Goal: Task Accomplishment & Management: Manage account settings

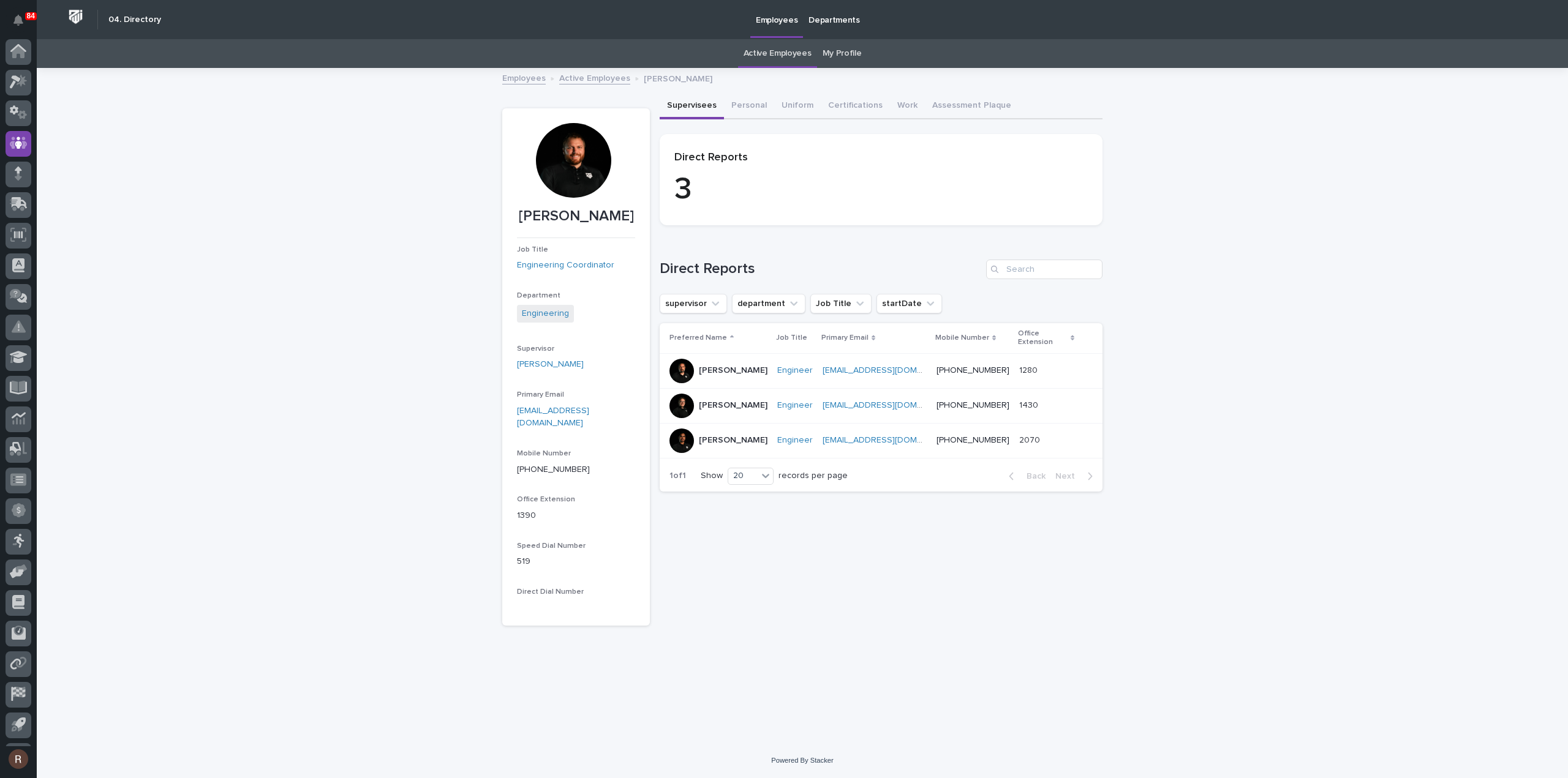
scroll to position [27, 0]
click at [25, 95] on div at bounding box center [18, 86] width 25 height 25
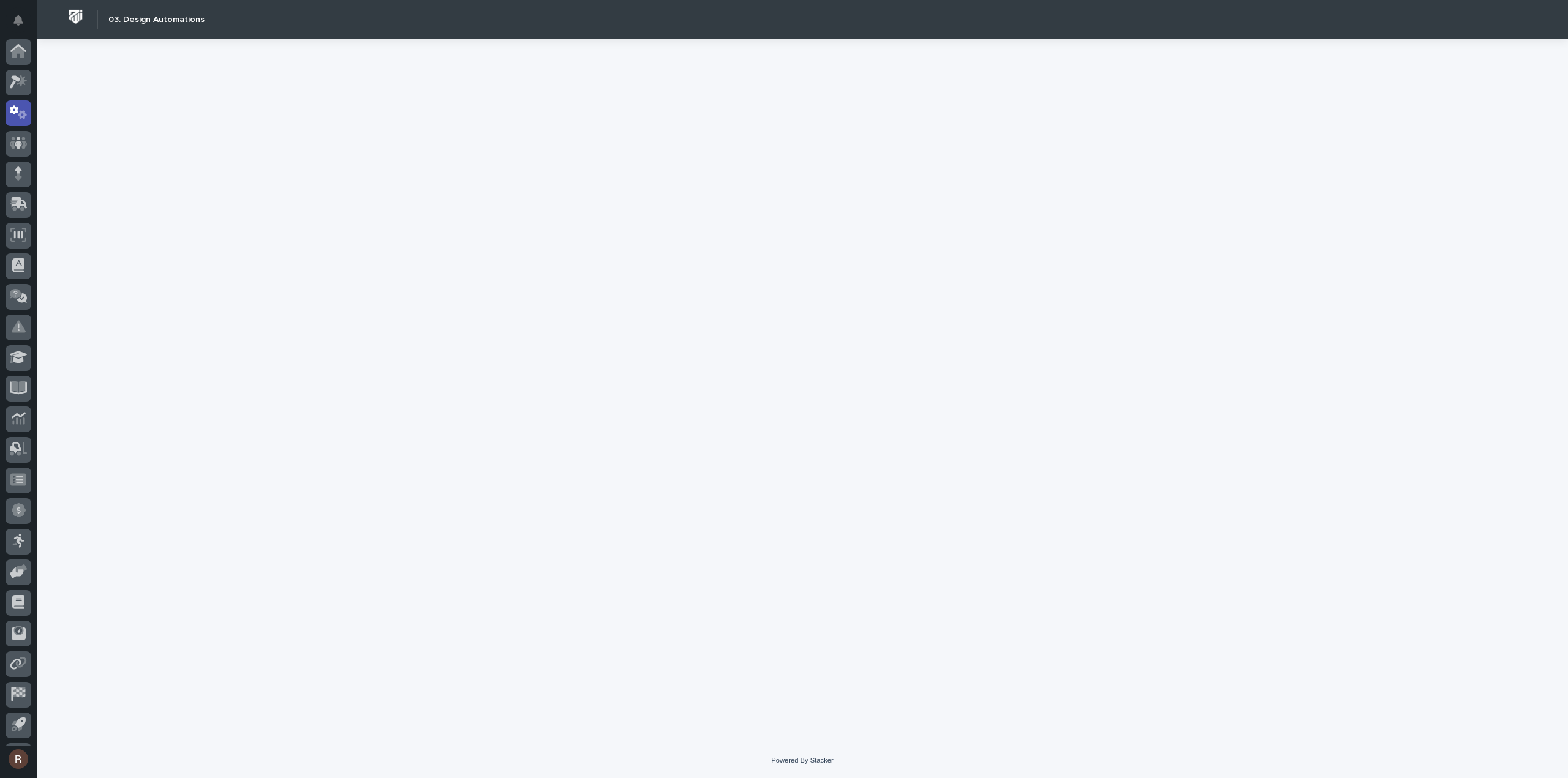
scroll to position [27, 0]
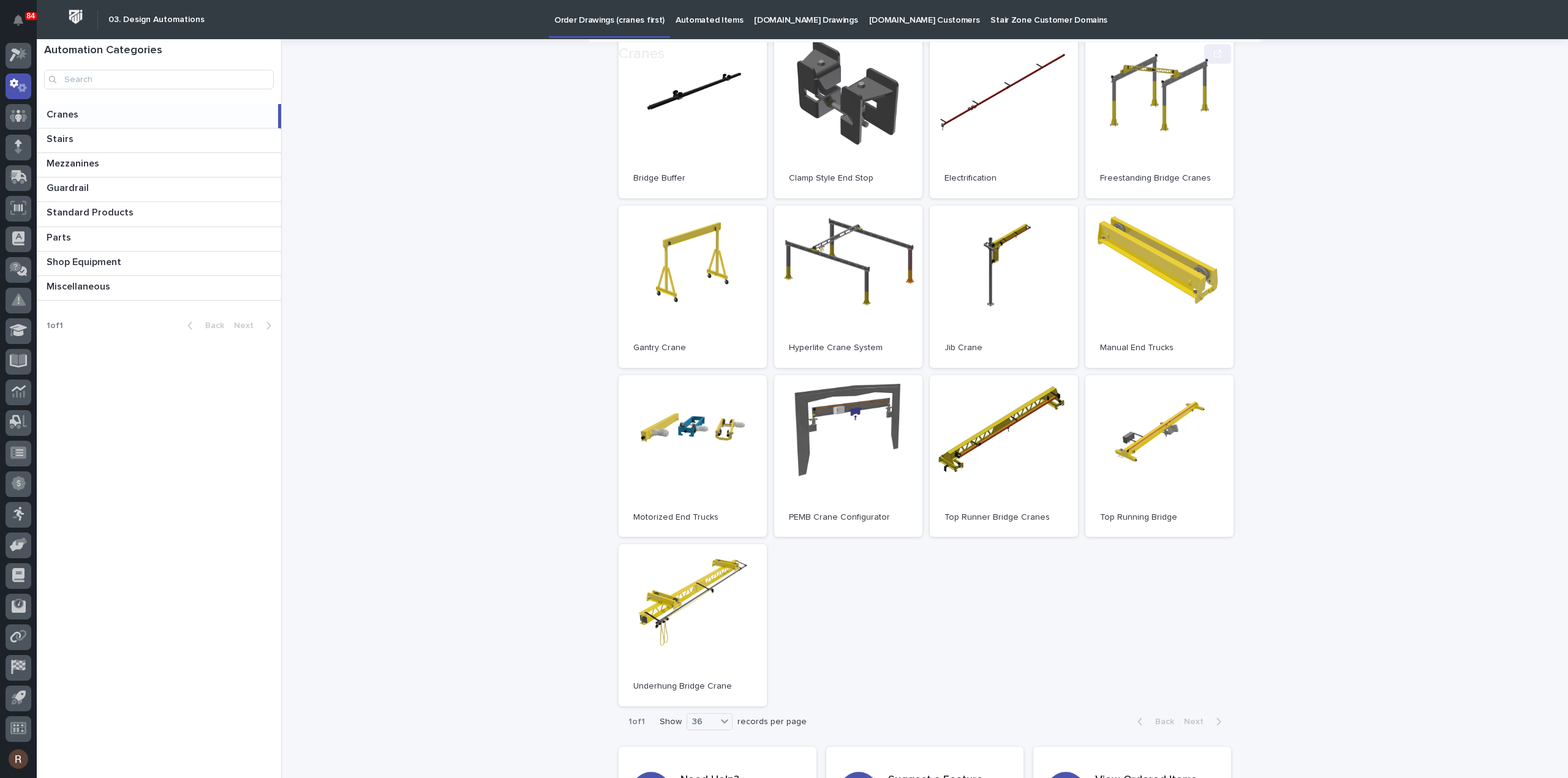
scroll to position [253, 0]
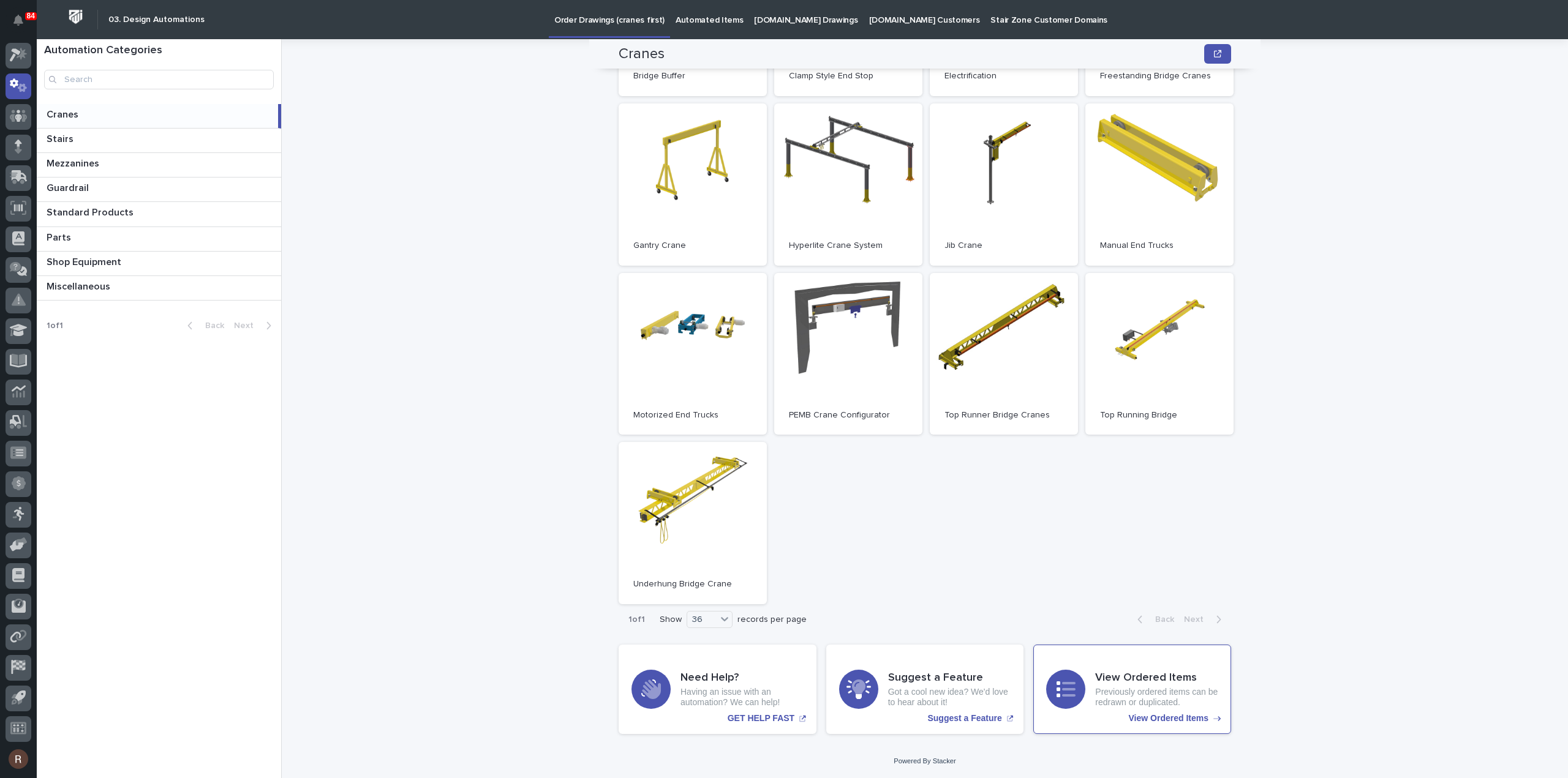
click at [1142, 716] on p "View Ordered Items" at bounding box center [1168, 718] width 80 height 11
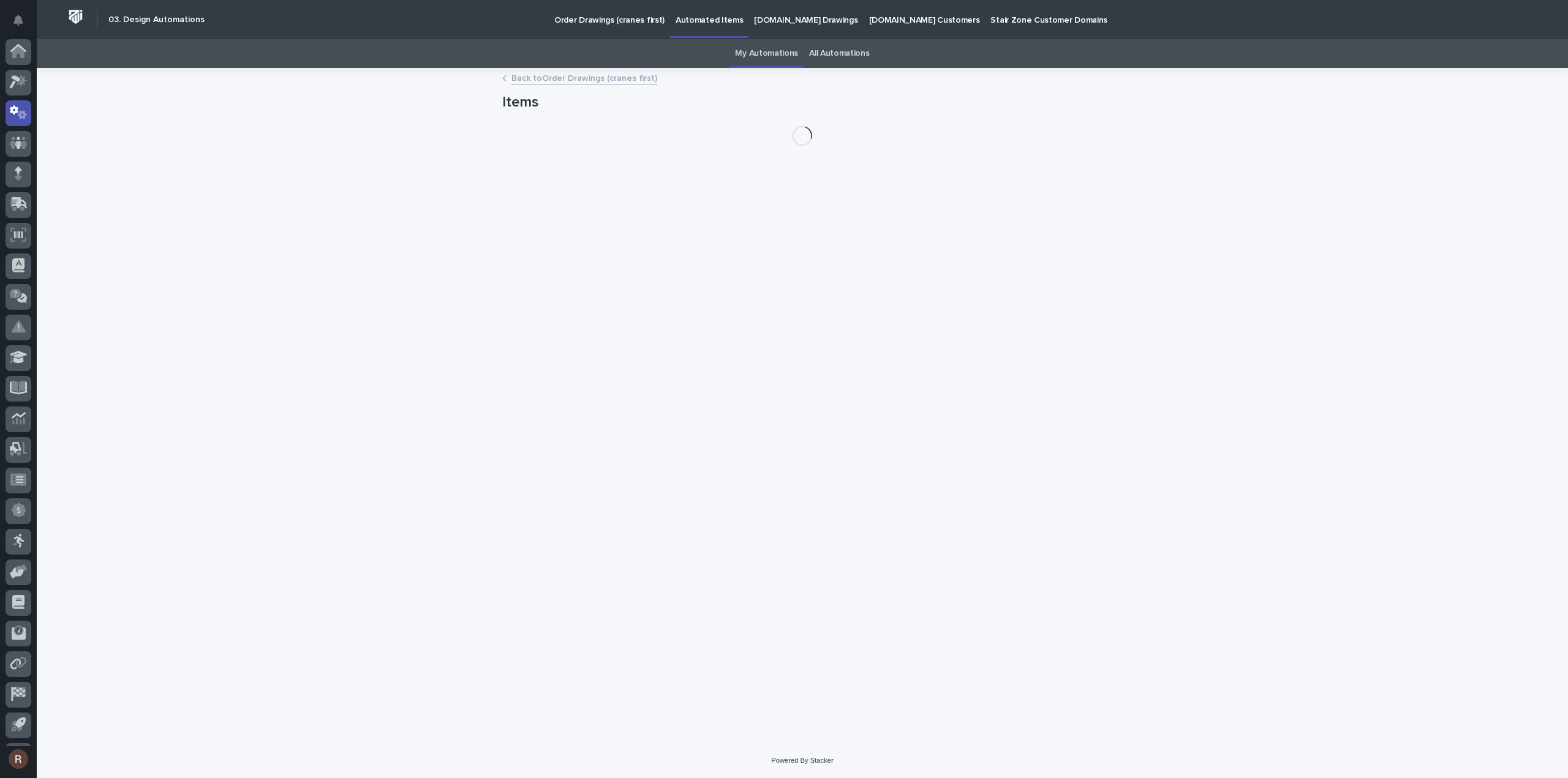
scroll to position [27, 0]
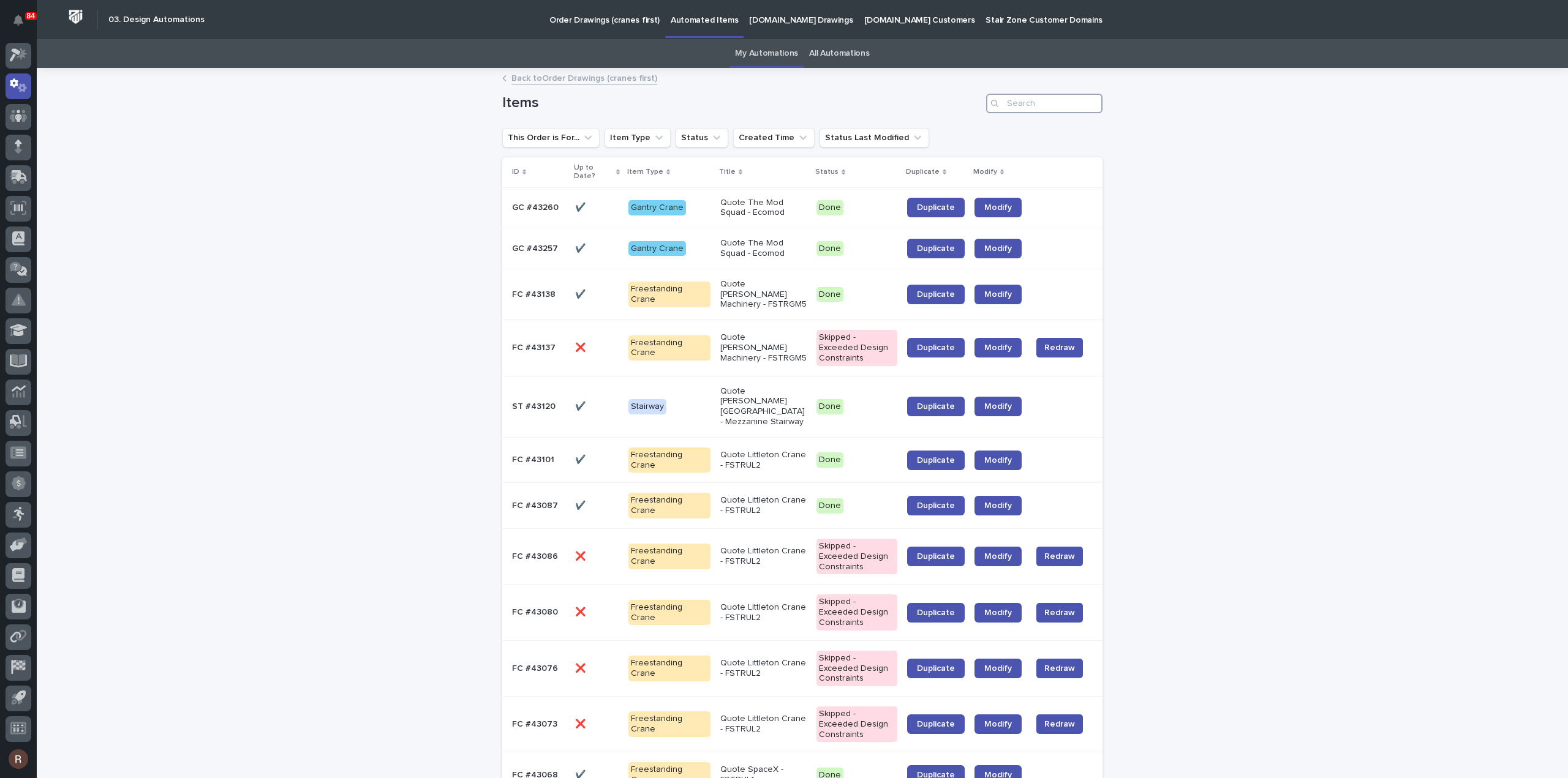
click at [1054, 101] on input "Search" at bounding box center [1044, 104] width 116 height 20
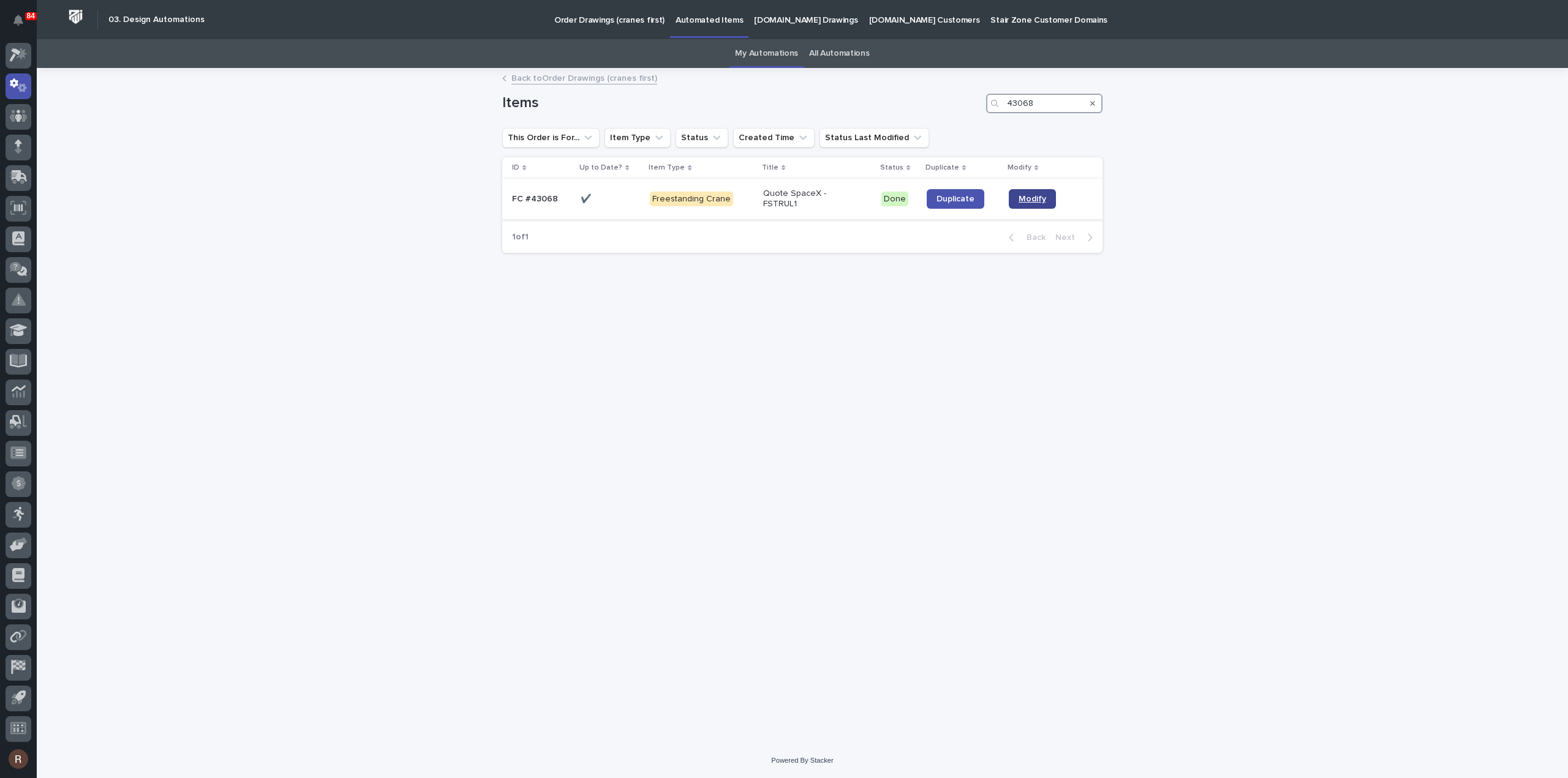
type input "43068"
click at [1020, 199] on span "Modify" at bounding box center [1032, 199] width 28 height 8
click at [25, 54] on icon at bounding box center [21, 54] width 11 height 12
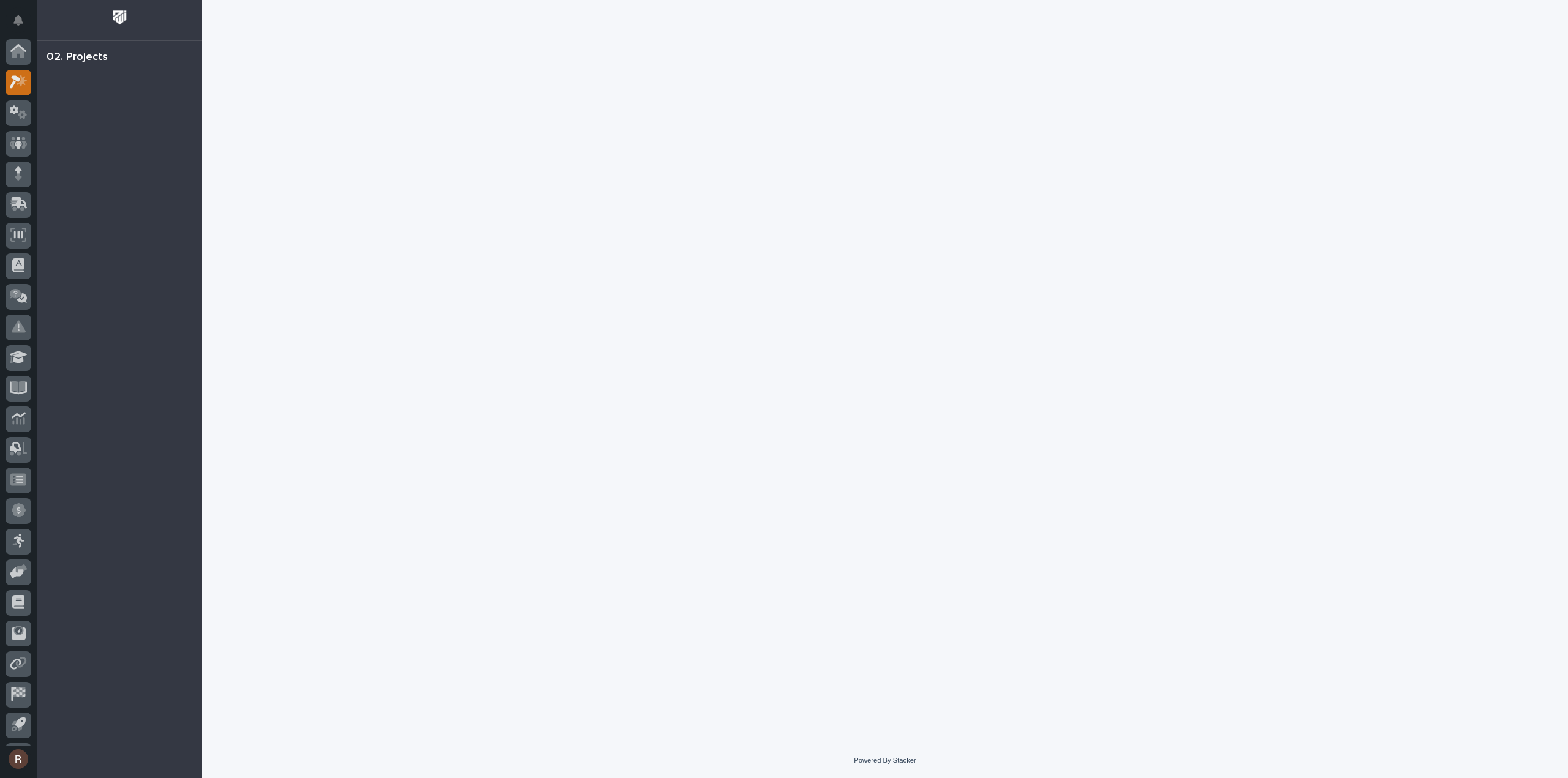
scroll to position [27, 0]
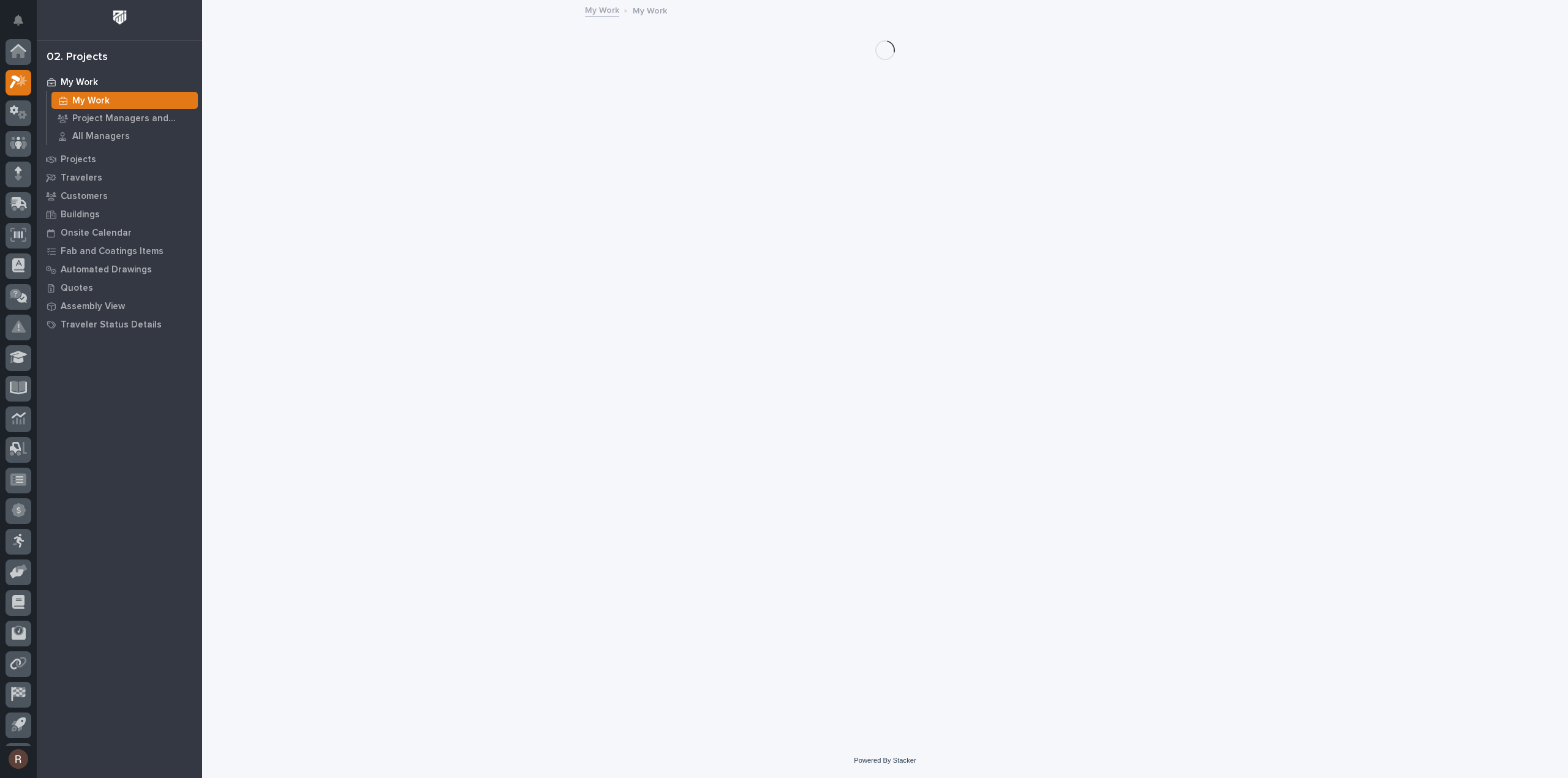
scroll to position [27, 0]
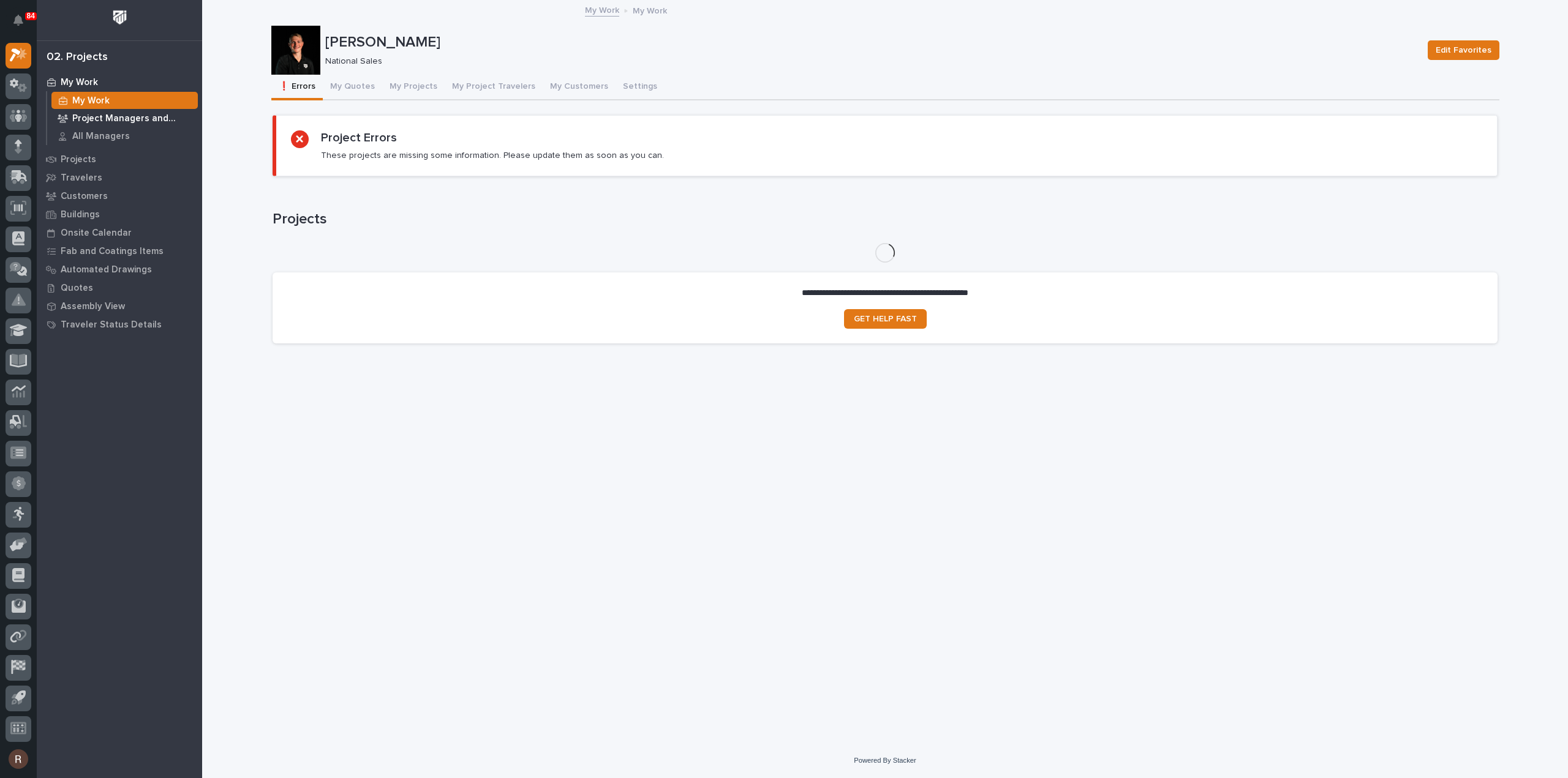
click at [73, 118] on p "Project Managers and Engineers" at bounding box center [132, 119] width 121 height 11
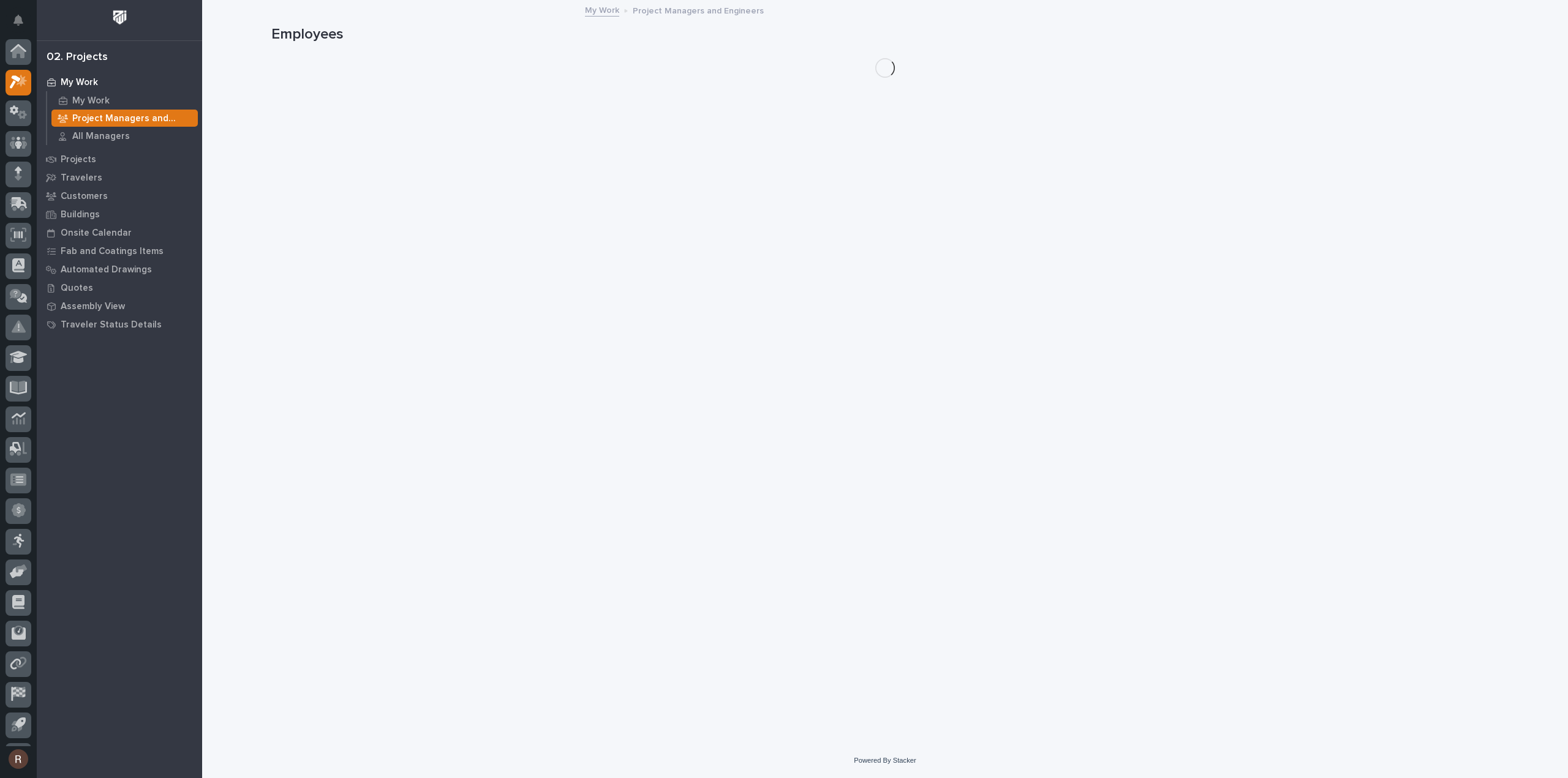
scroll to position [27, 0]
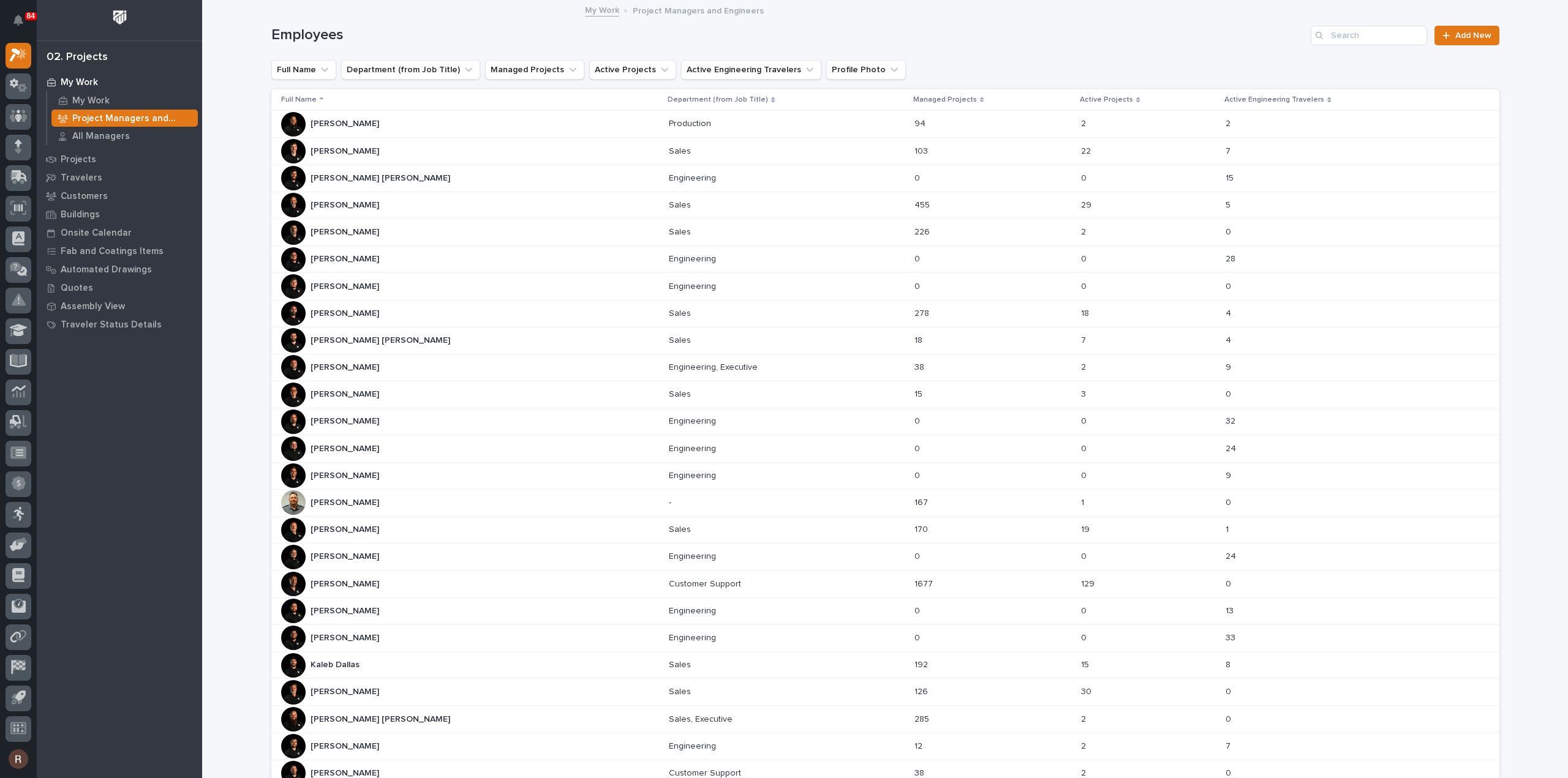
click at [388, 397] on div "Derek Lenhart Derek Lenhart" at bounding box center [470, 394] width 378 height 25
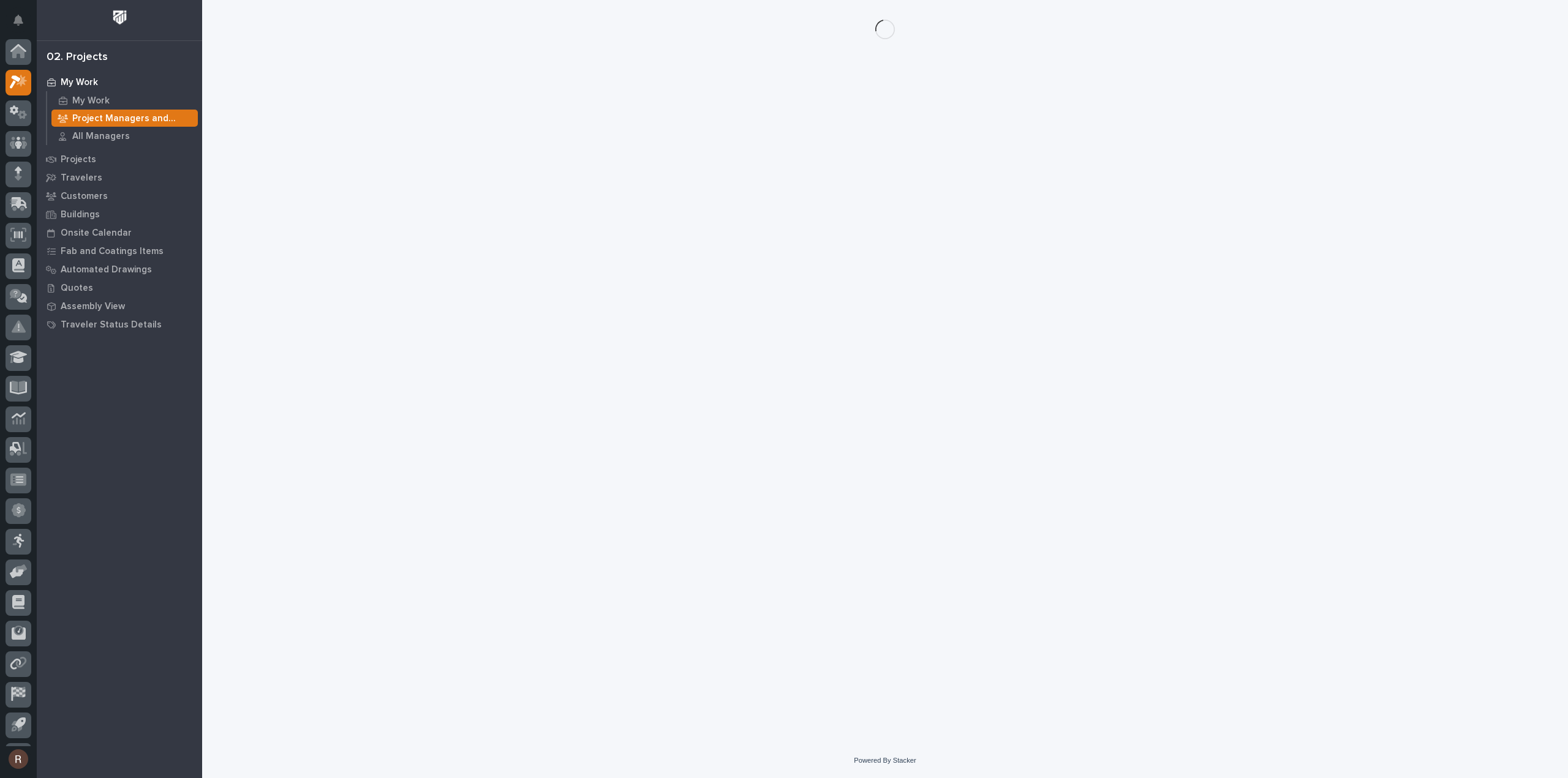
scroll to position [27, 0]
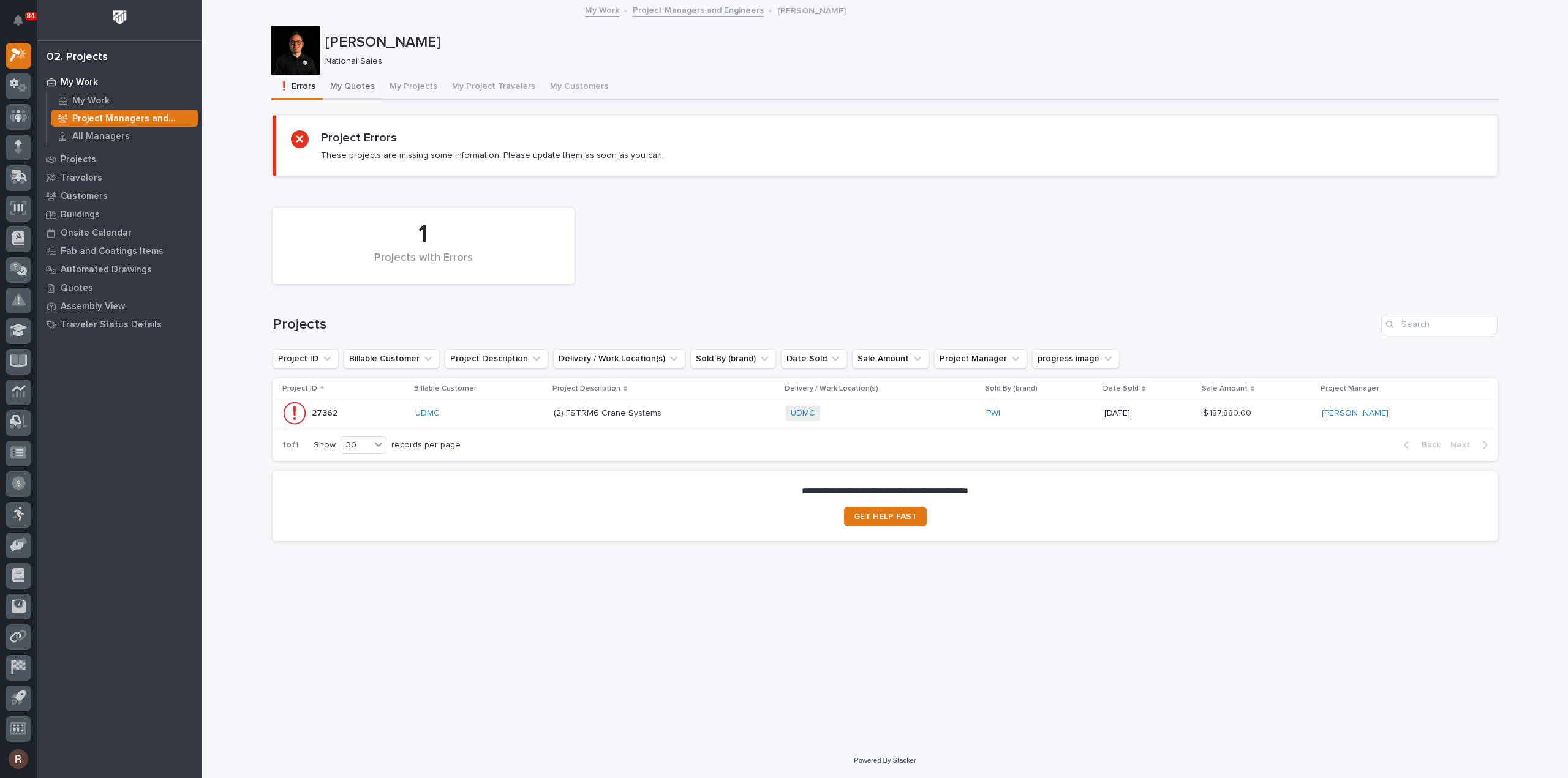
click at [354, 90] on button "My Quotes" at bounding box center [352, 87] width 59 height 25
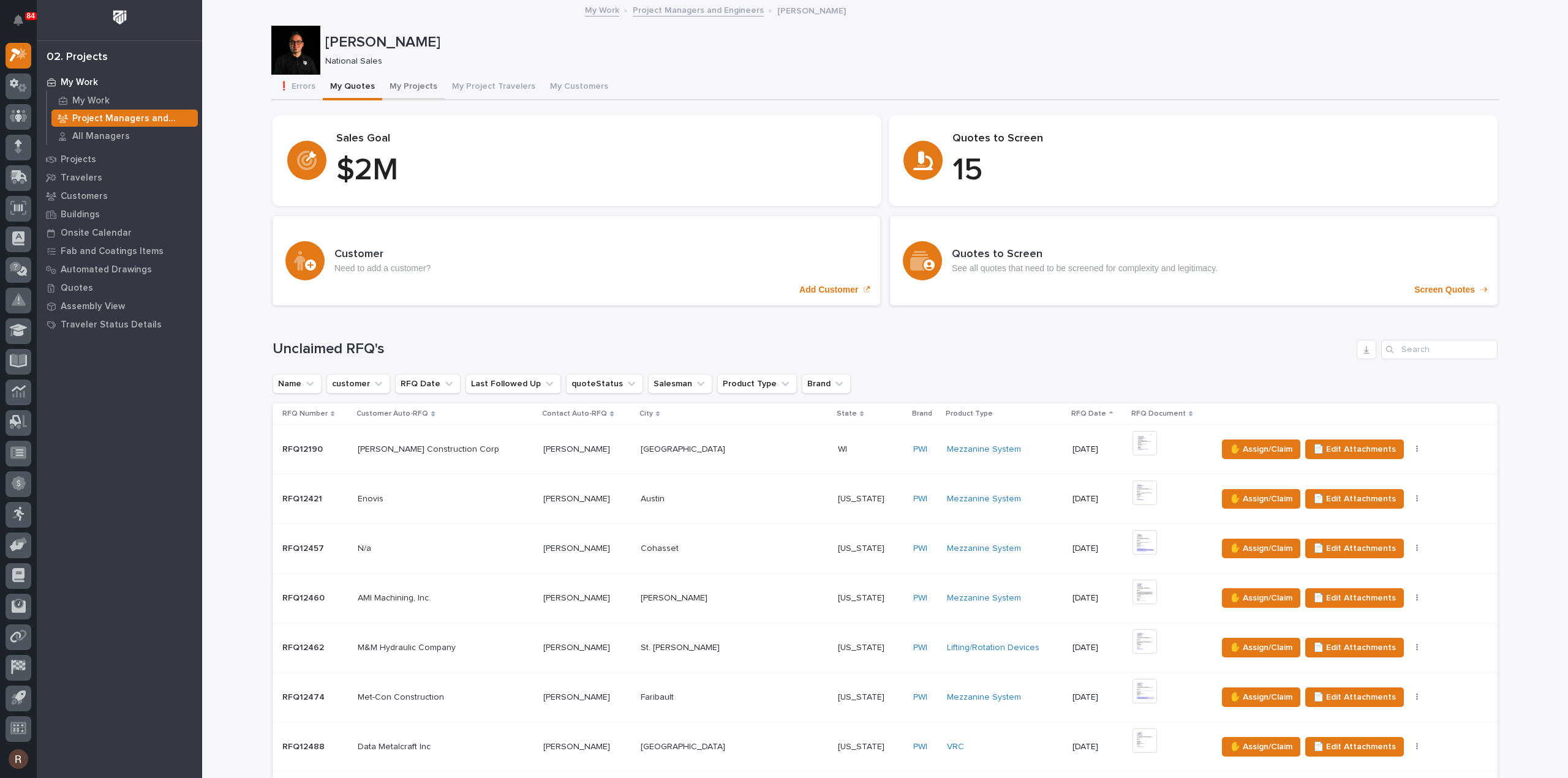
click at [401, 89] on button "My Projects" at bounding box center [414, 87] width 63 height 25
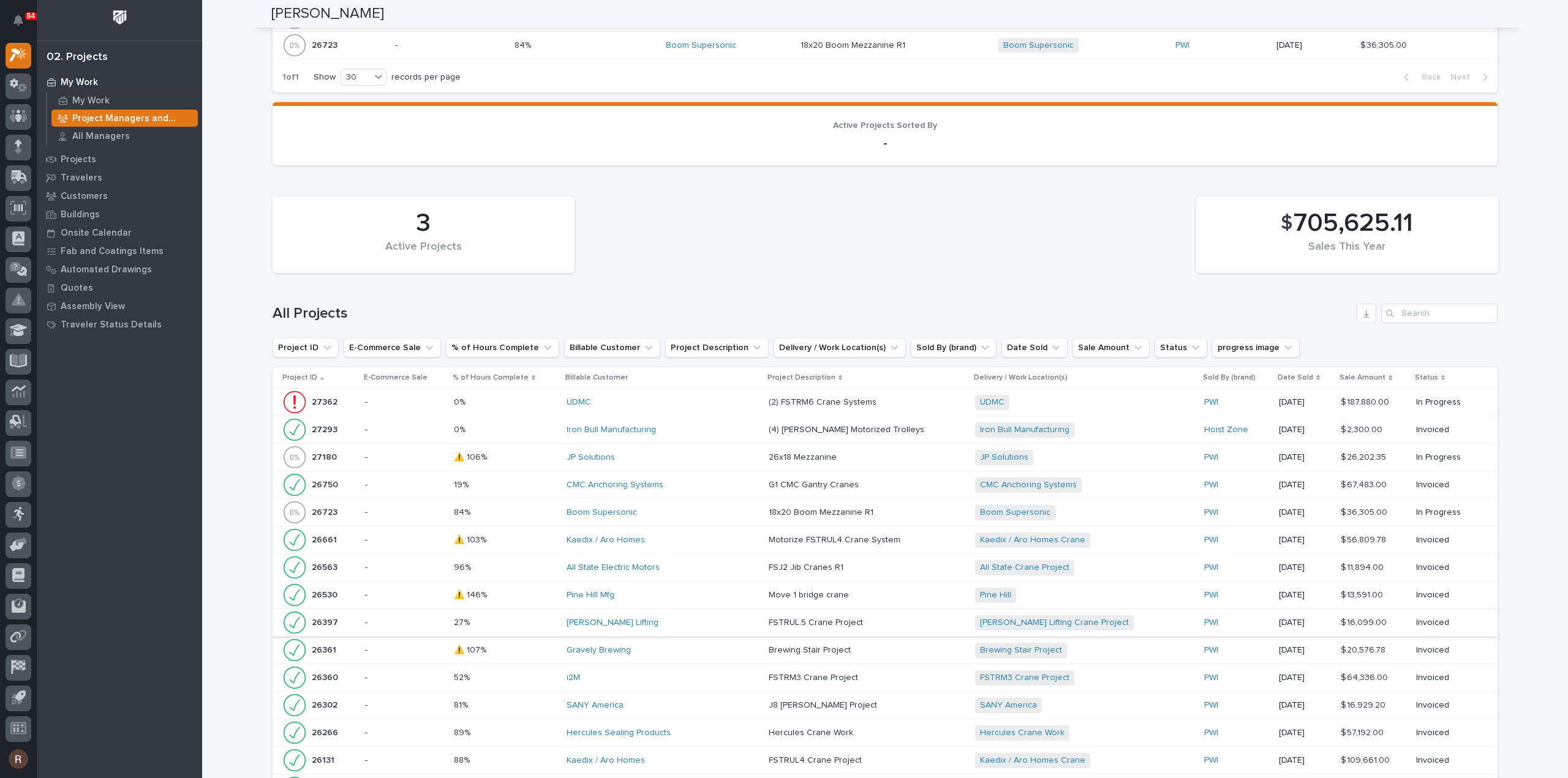
scroll to position [490, 0]
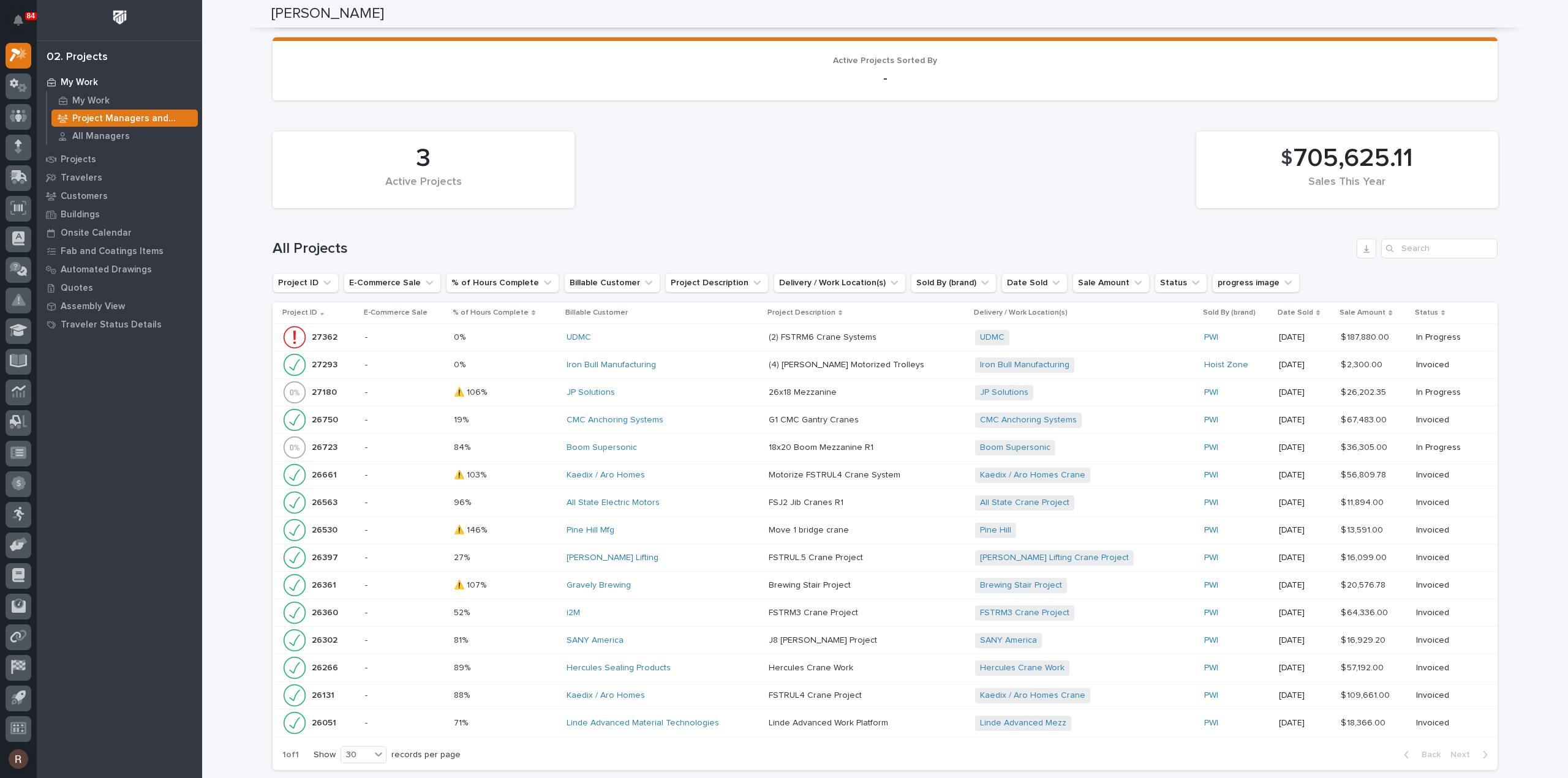
click at [661, 390] on div "JP Solutions" at bounding box center [663, 392] width 193 height 11
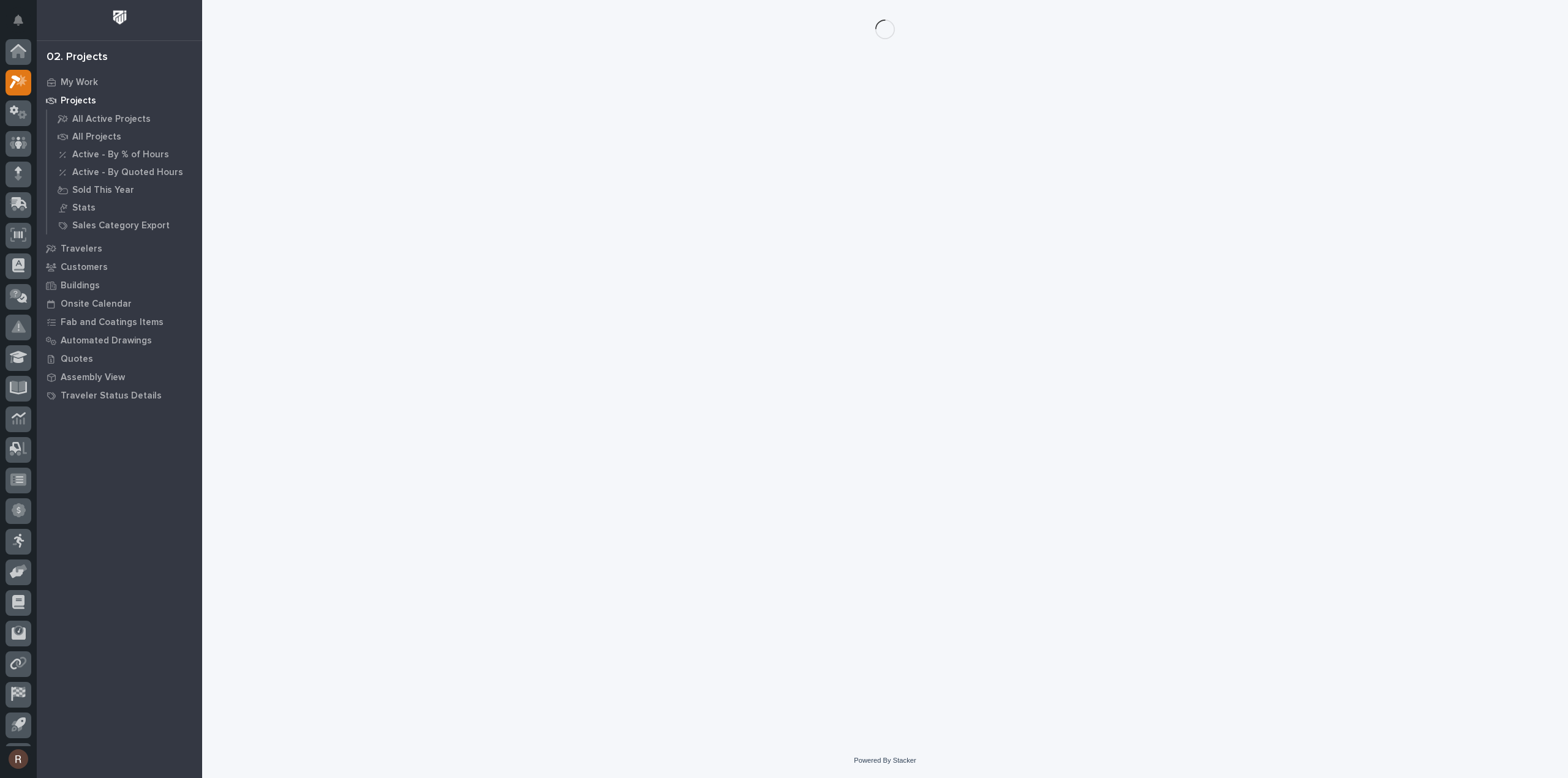
scroll to position [27, 0]
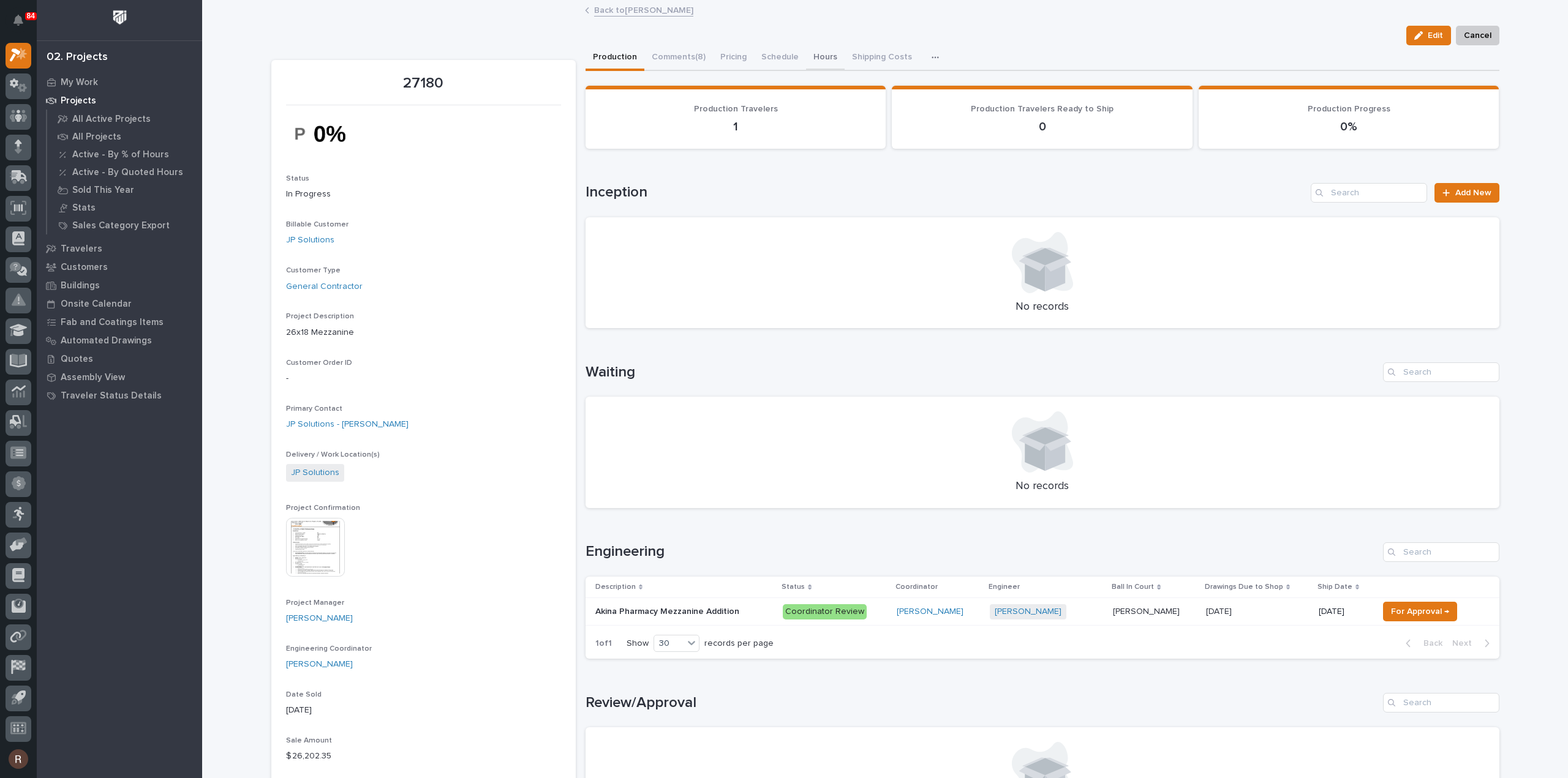
click at [816, 54] on button "Hours" at bounding box center [825, 58] width 39 height 25
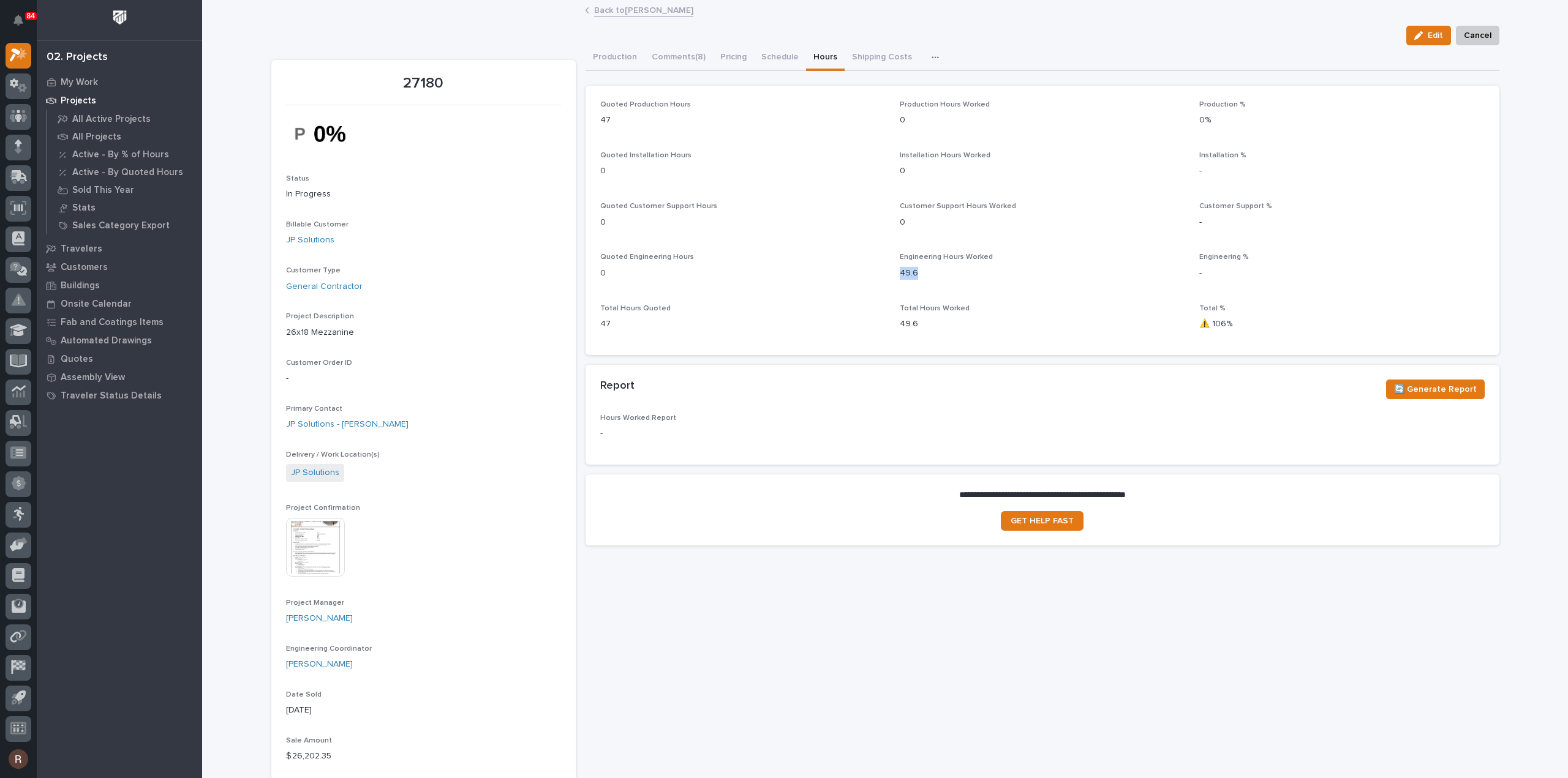
drag, startPoint x: 910, startPoint y: 274, endPoint x: 890, endPoint y: 274, distance: 20.0
click at [890, 274] on div "Quoted Production Hours 47 Production Hours Worked 0 Production % 0% Quoted Ins…" at bounding box center [1042, 220] width 884 height 240
click at [619, 11] on link "Back to Derek Lenhart" at bounding box center [644, 9] width 99 height 14
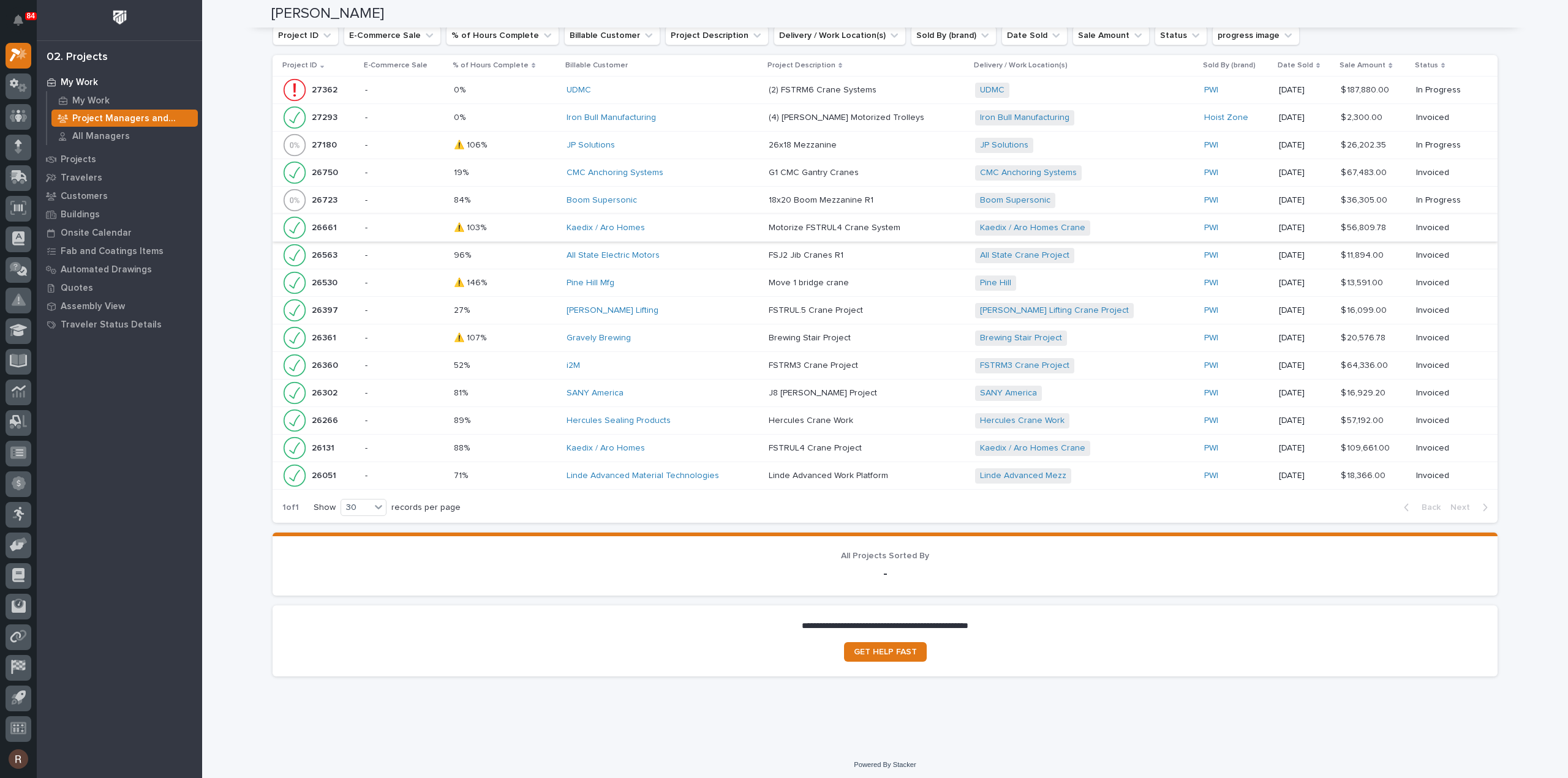
scroll to position [431, 0]
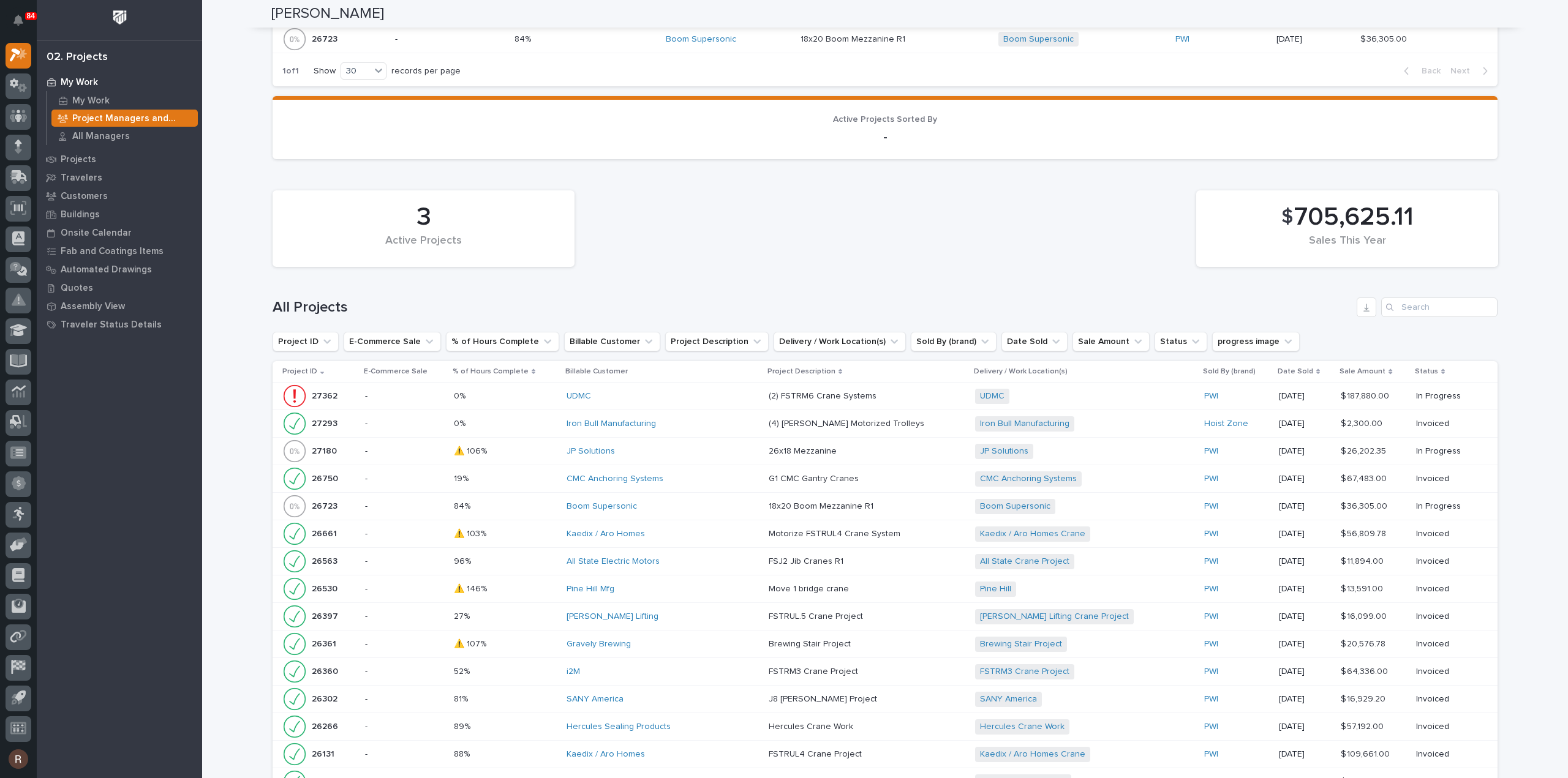
click at [757, 502] on div "Boom Supersonic" at bounding box center [663, 506] width 193 height 11
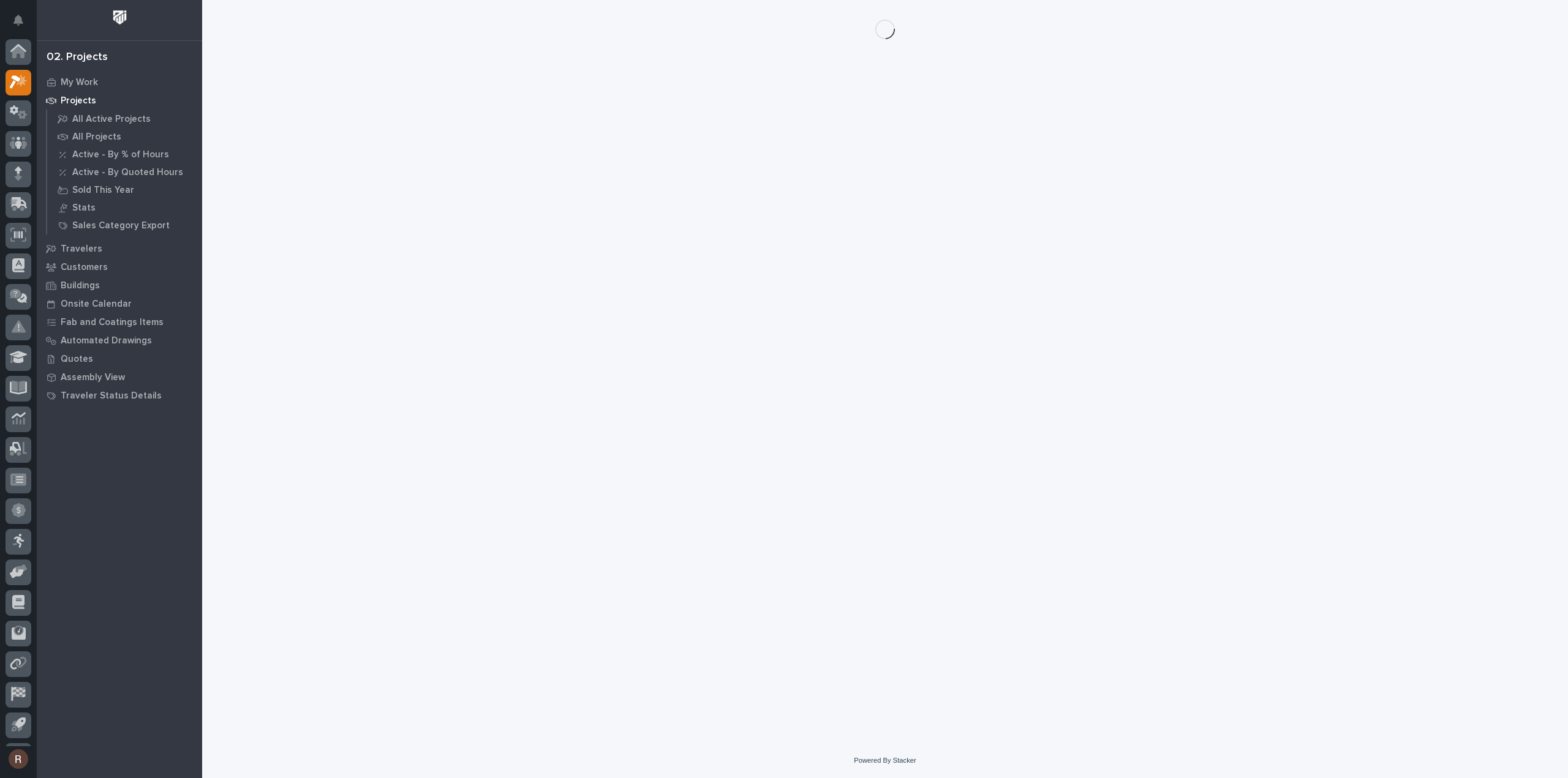
scroll to position [27, 0]
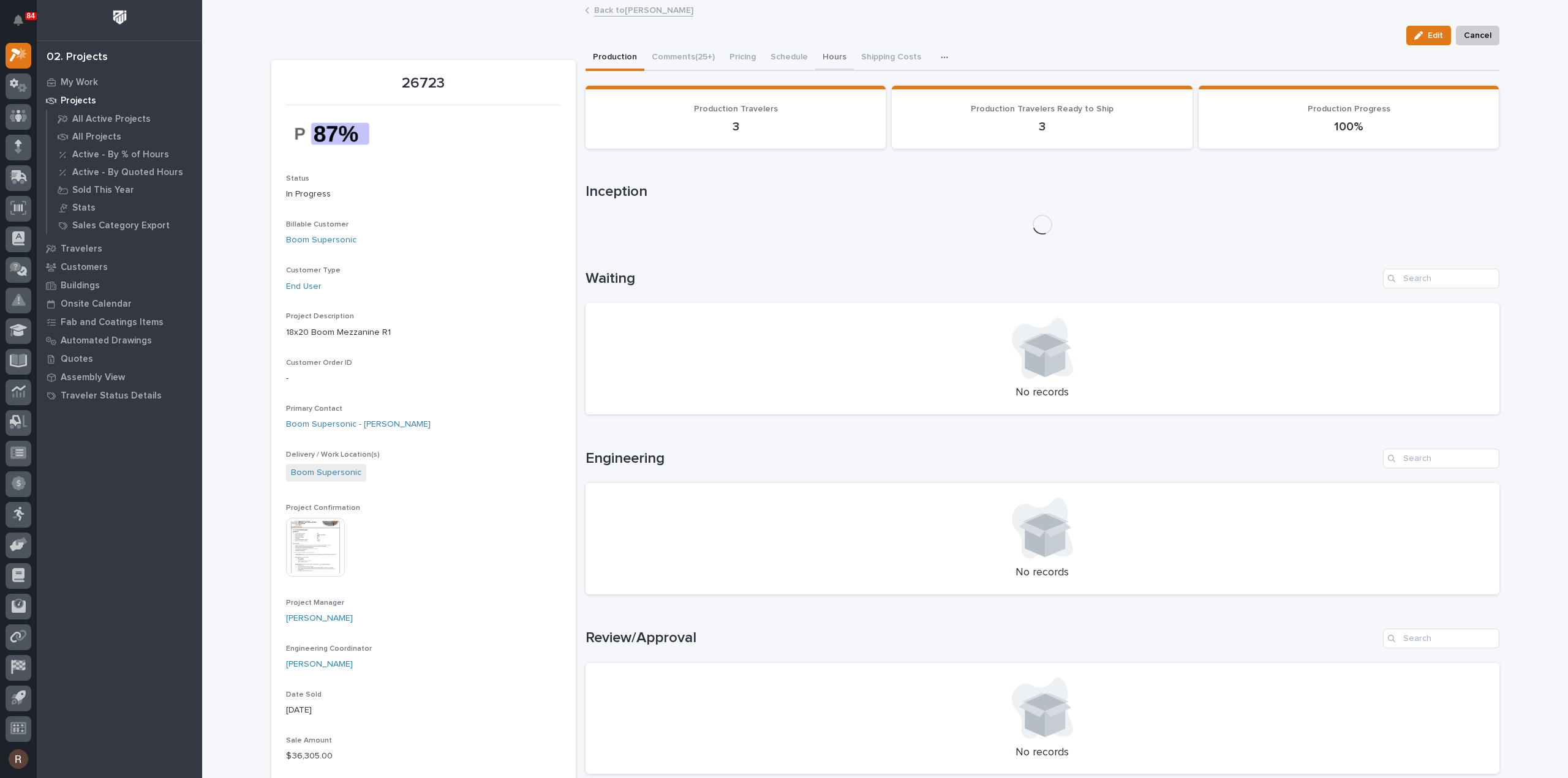
click at [828, 59] on button "Hours" at bounding box center [834, 58] width 39 height 25
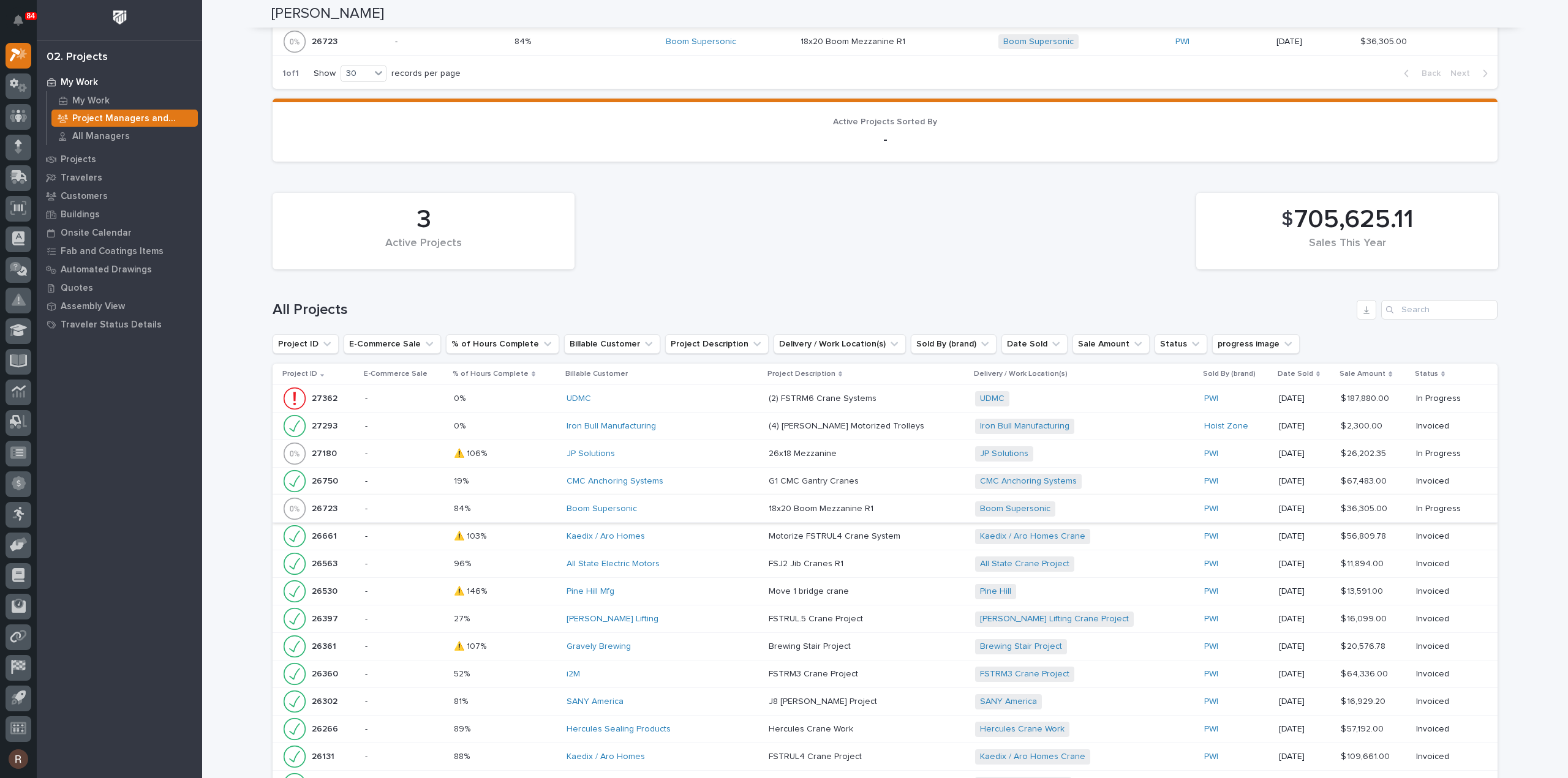
scroll to position [490, 0]
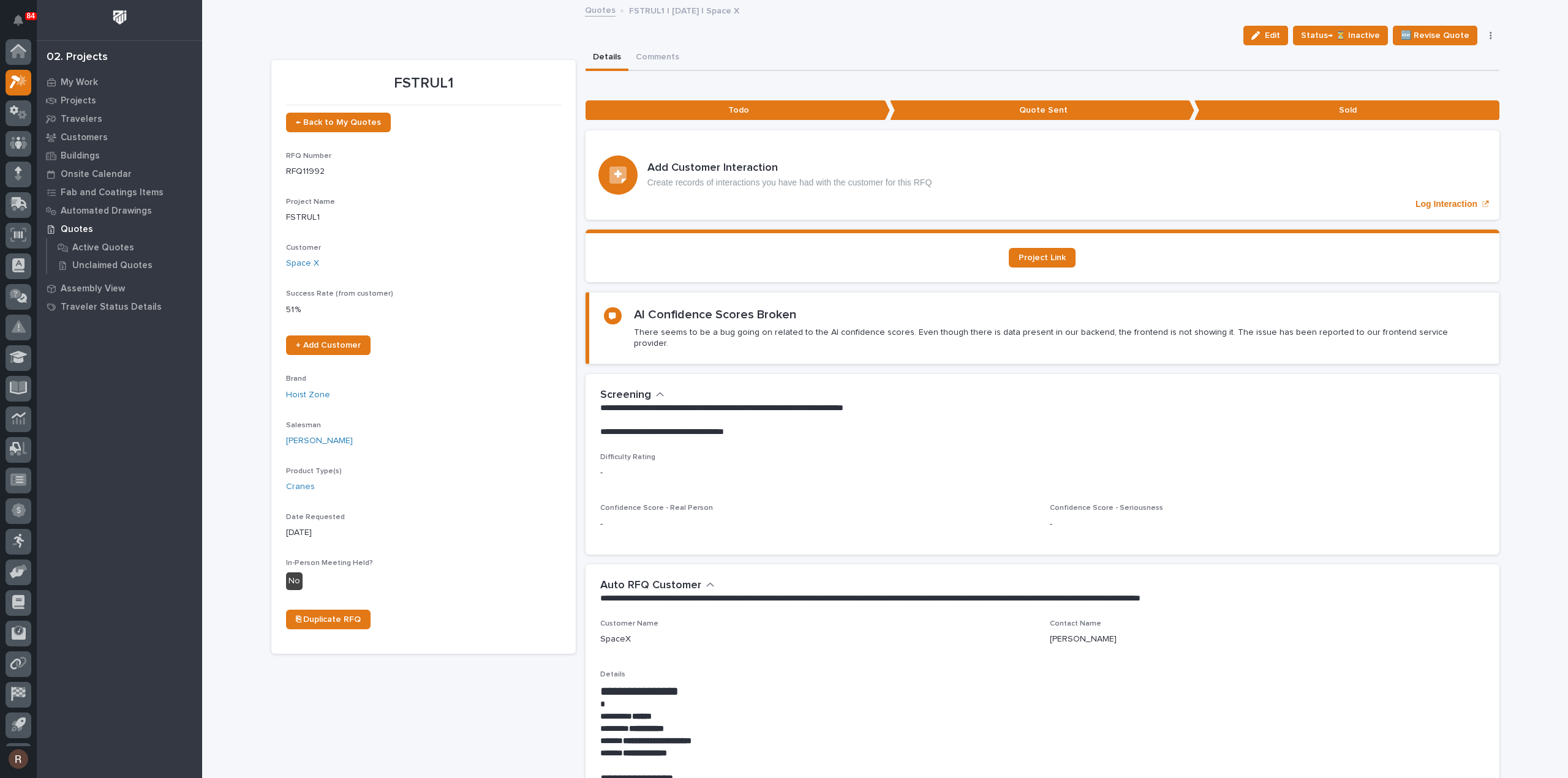
scroll to position [27, 0]
drag, startPoint x: 1024, startPoint y: 254, endPoint x: 966, endPoint y: 260, distance: 58.3
click at [1024, 254] on span "Project Link" at bounding box center [1042, 257] width 47 height 8
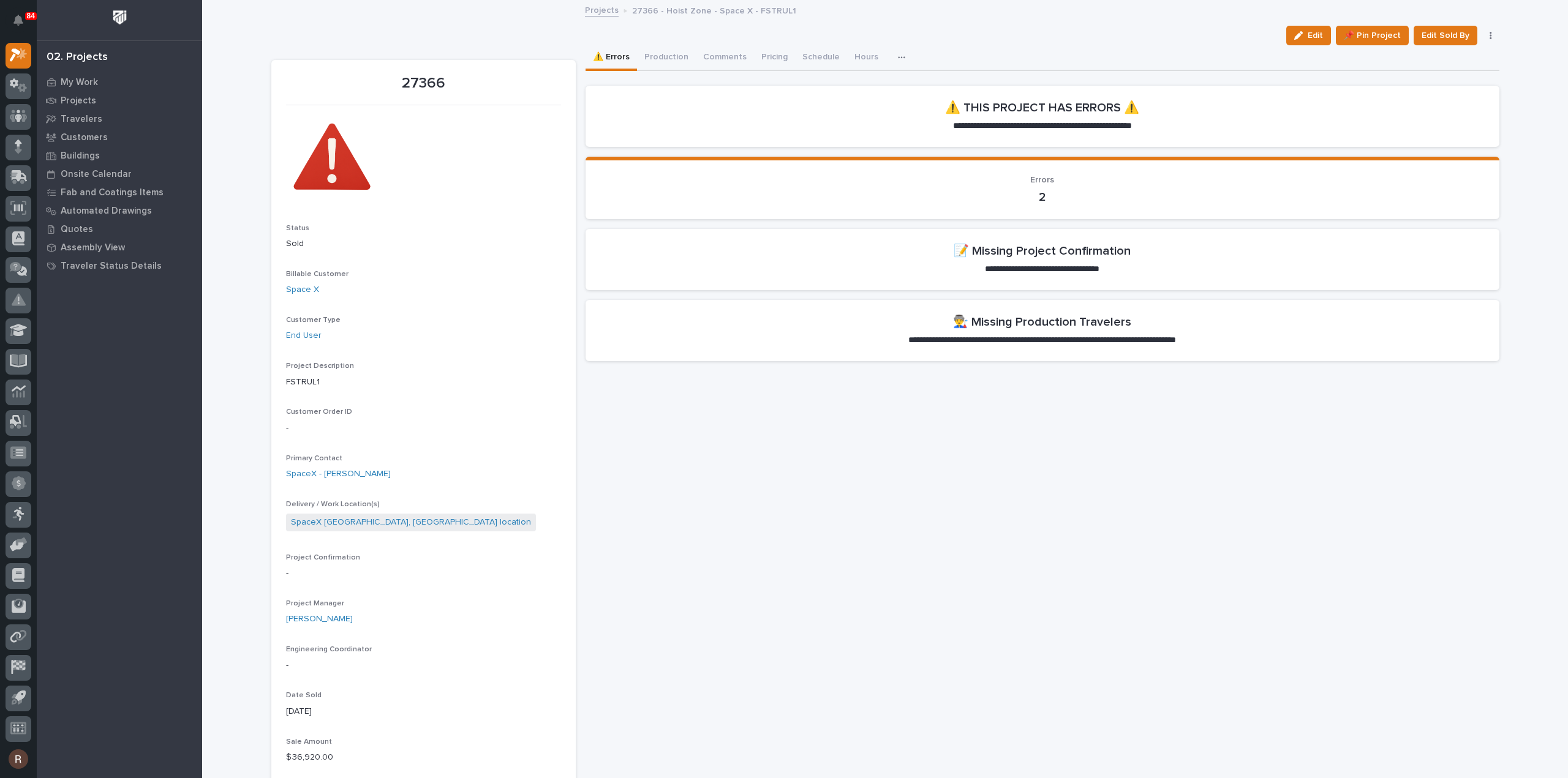
drag, startPoint x: 1323, startPoint y: 35, endPoint x: 387, endPoint y: 408, distance: 1007.6
click at [1323, 35] on button "Edit" at bounding box center [1308, 35] width 44 height 20
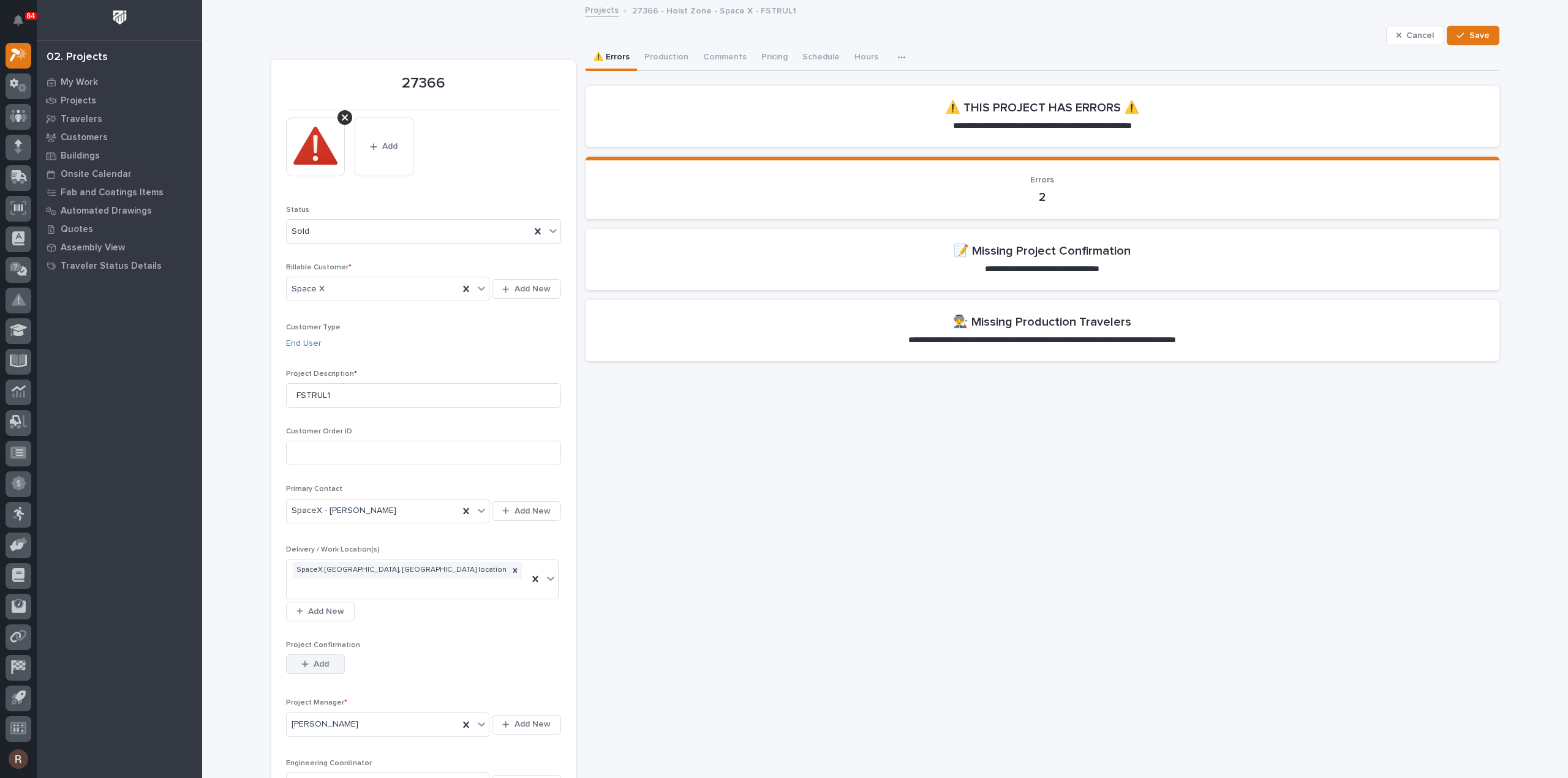
click at [315, 659] on span "Add" at bounding box center [321, 664] width 16 height 11
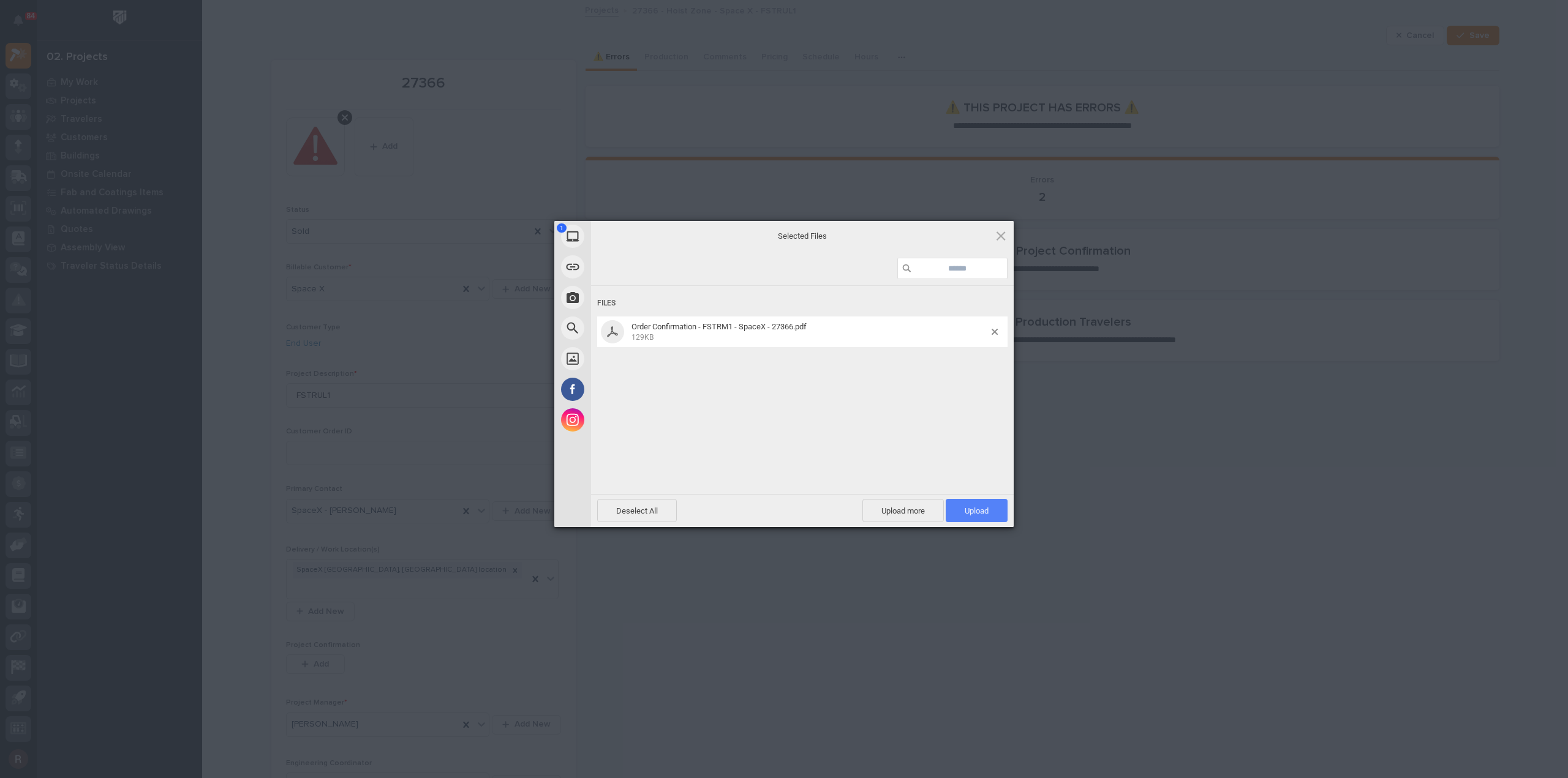
click at [984, 520] on span "Upload 1" at bounding box center [977, 510] width 62 height 23
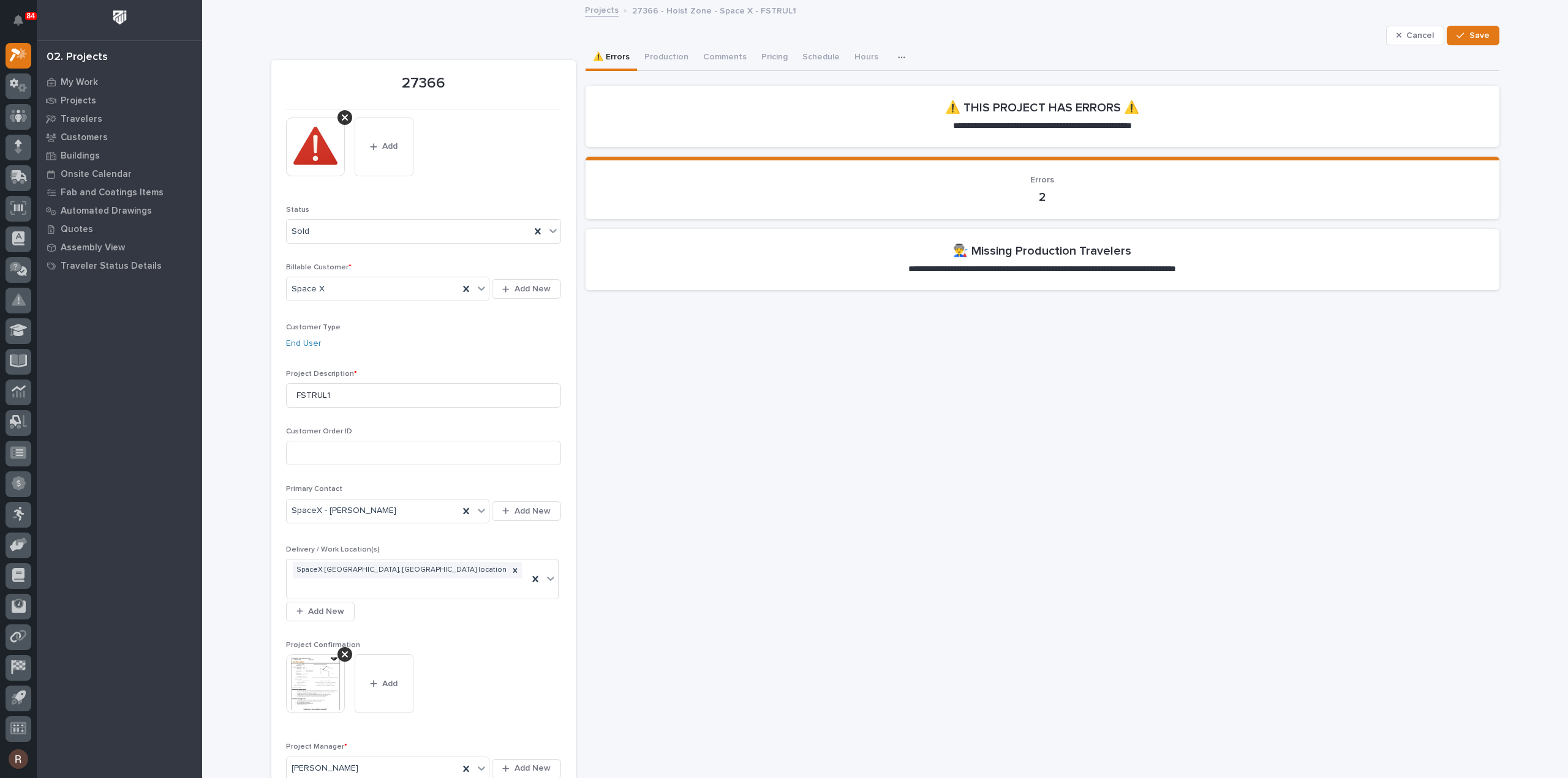
click at [1488, 38] on button "Save" at bounding box center [1473, 35] width 52 height 20
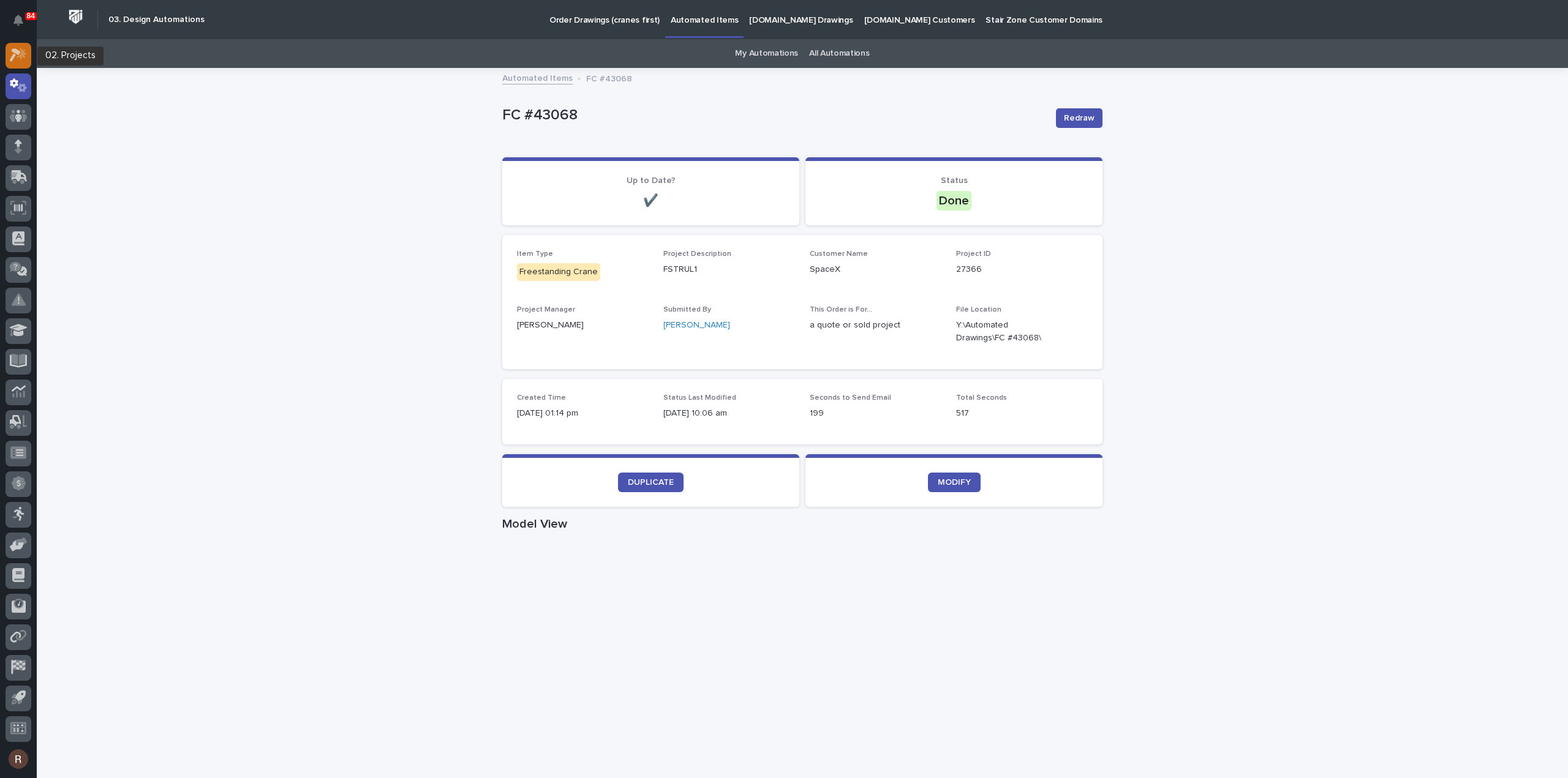
click at [18, 56] on icon at bounding box center [18, 55] width 18 height 14
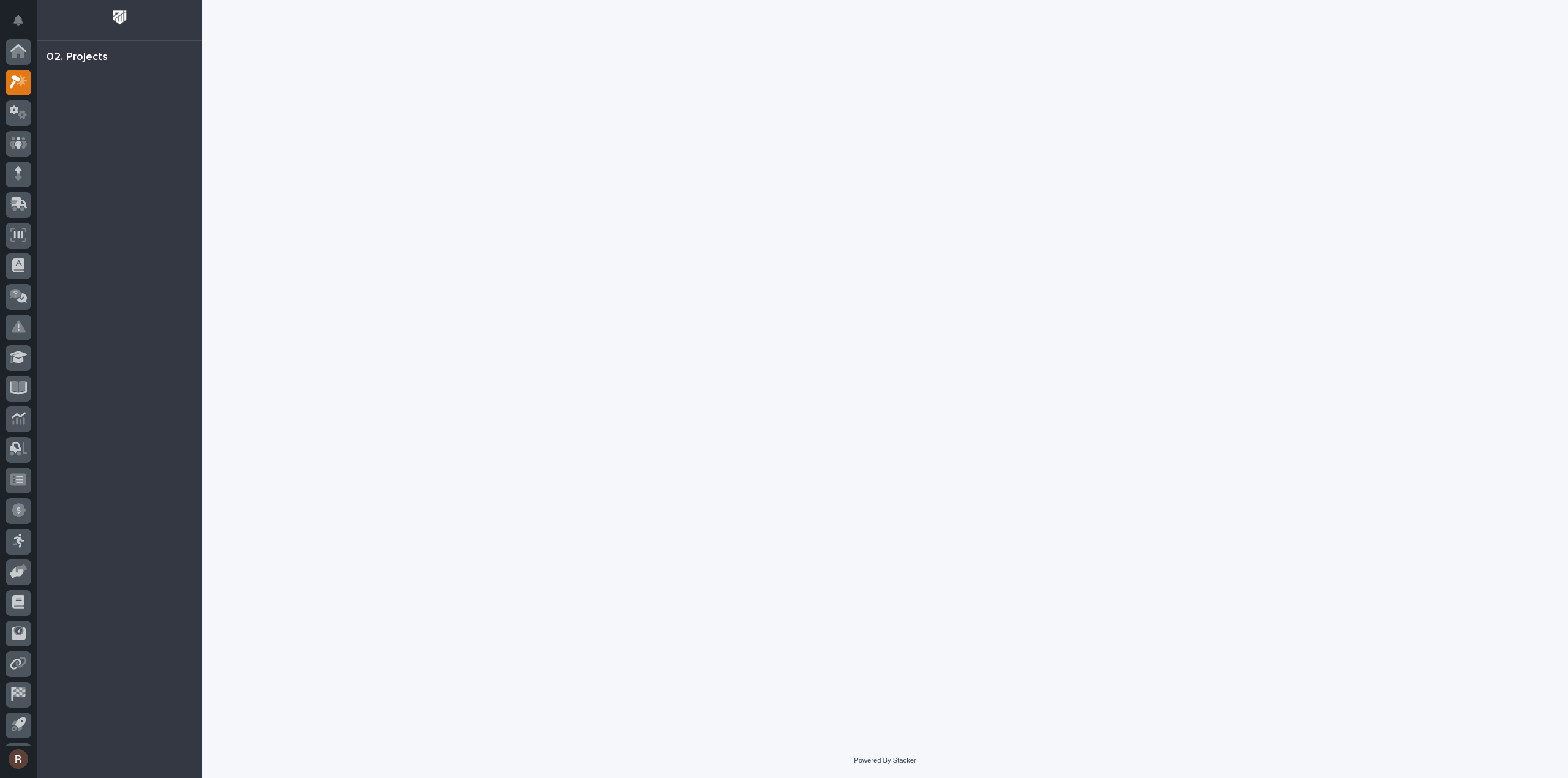
scroll to position [27, 0]
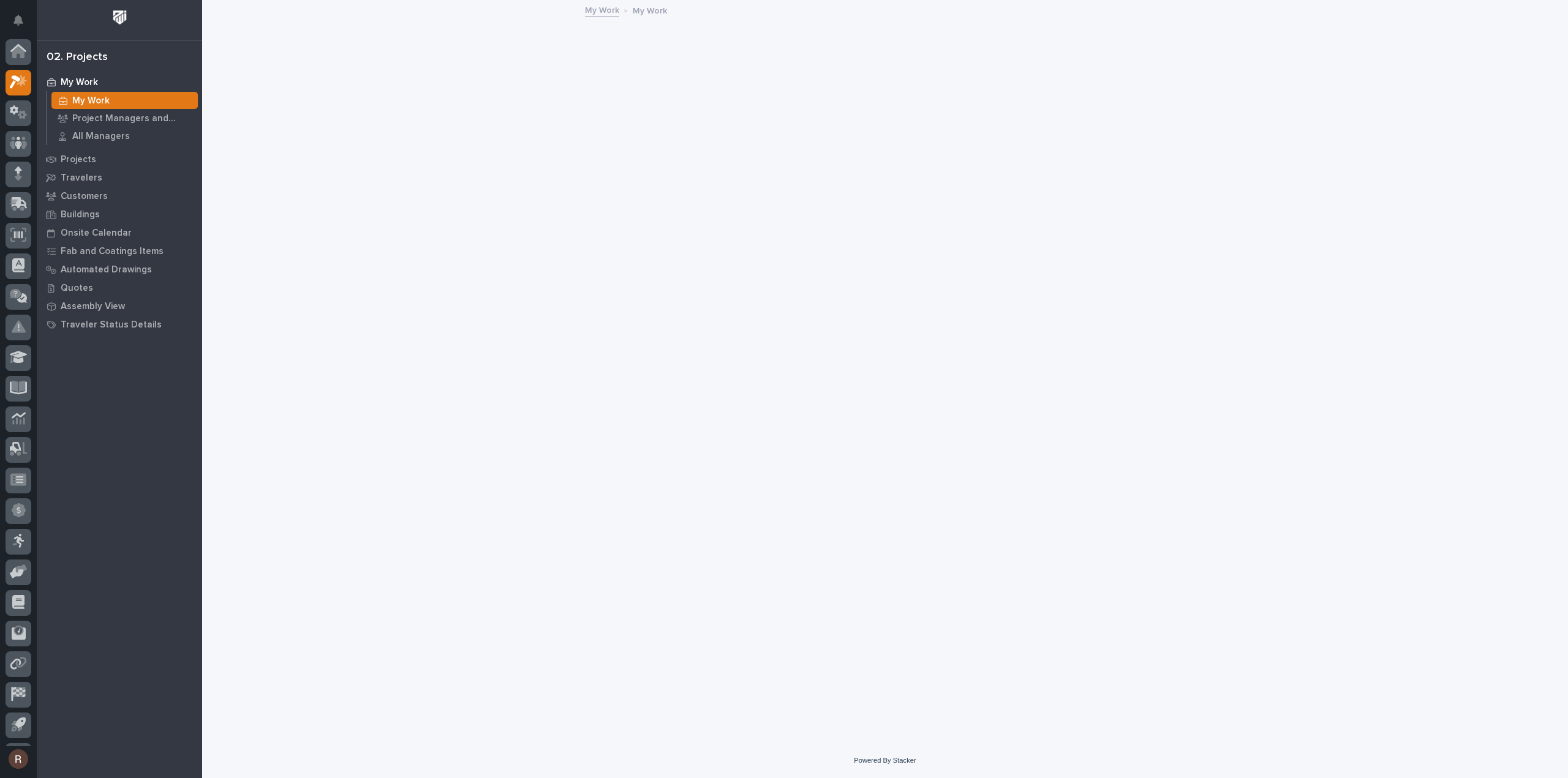
scroll to position [27, 0]
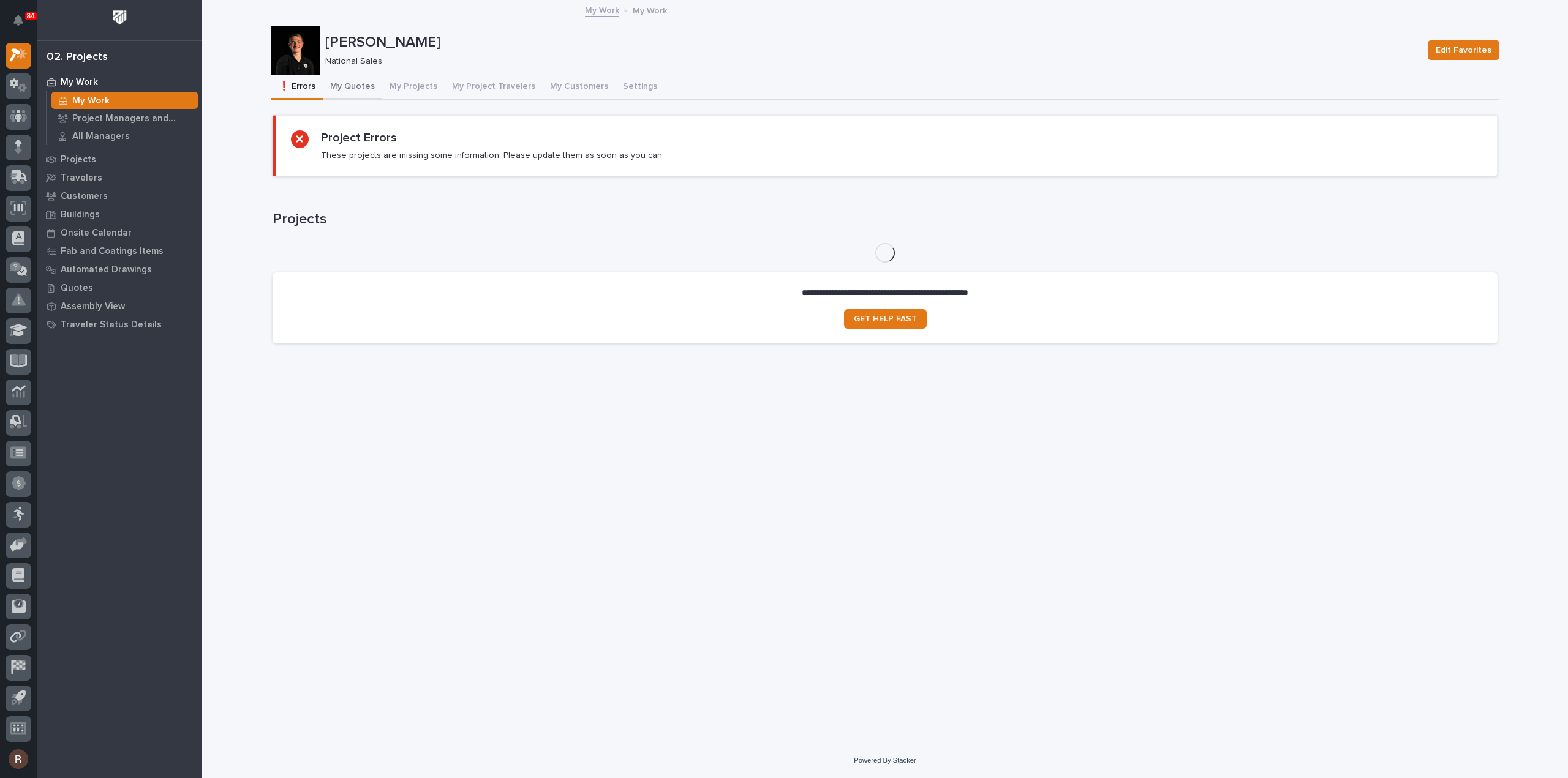
click at [366, 85] on button "My Quotes" at bounding box center [352, 87] width 59 height 25
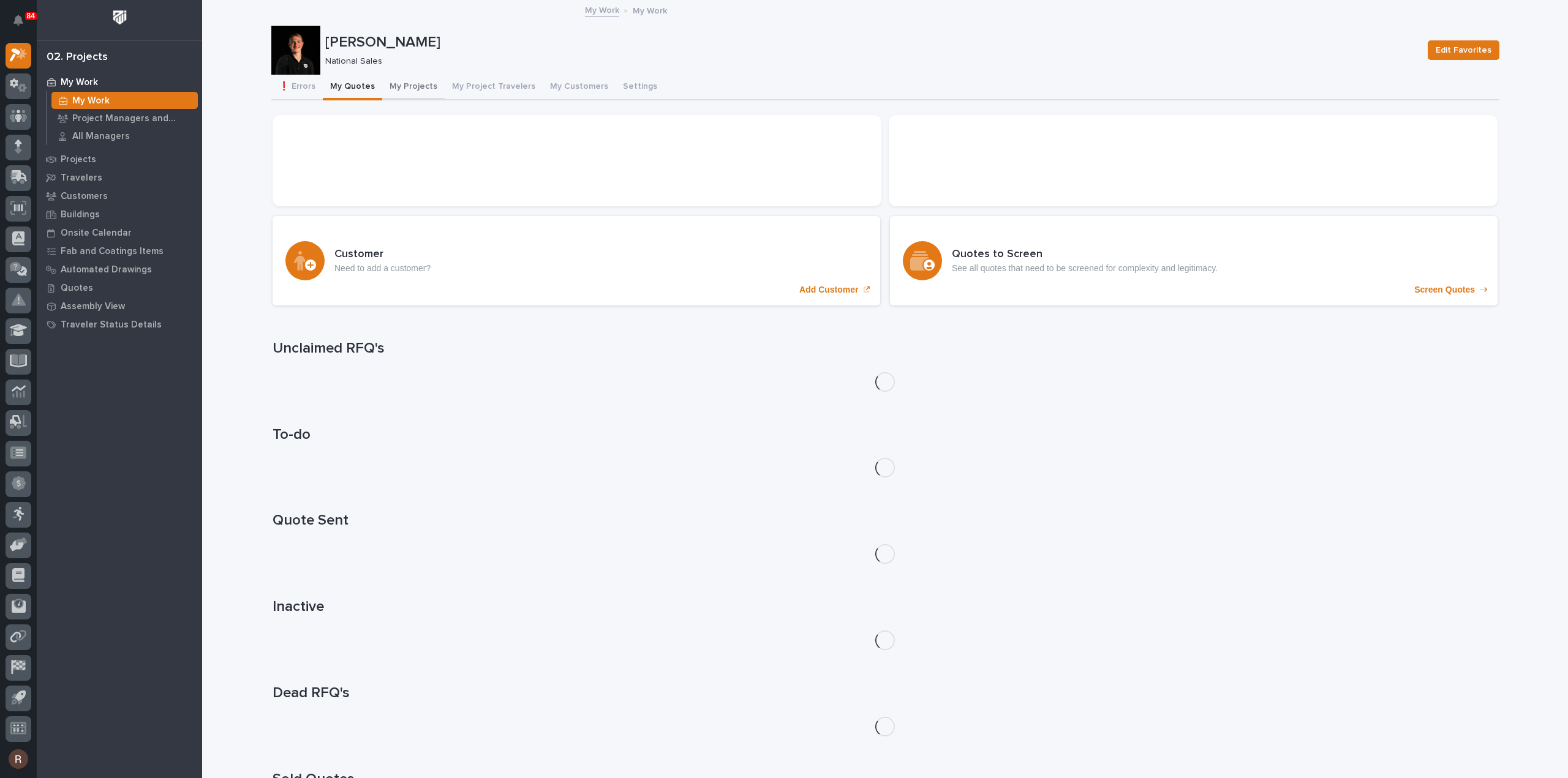
click at [397, 92] on button "My Projects" at bounding box center [414, 87] width 63 height 25
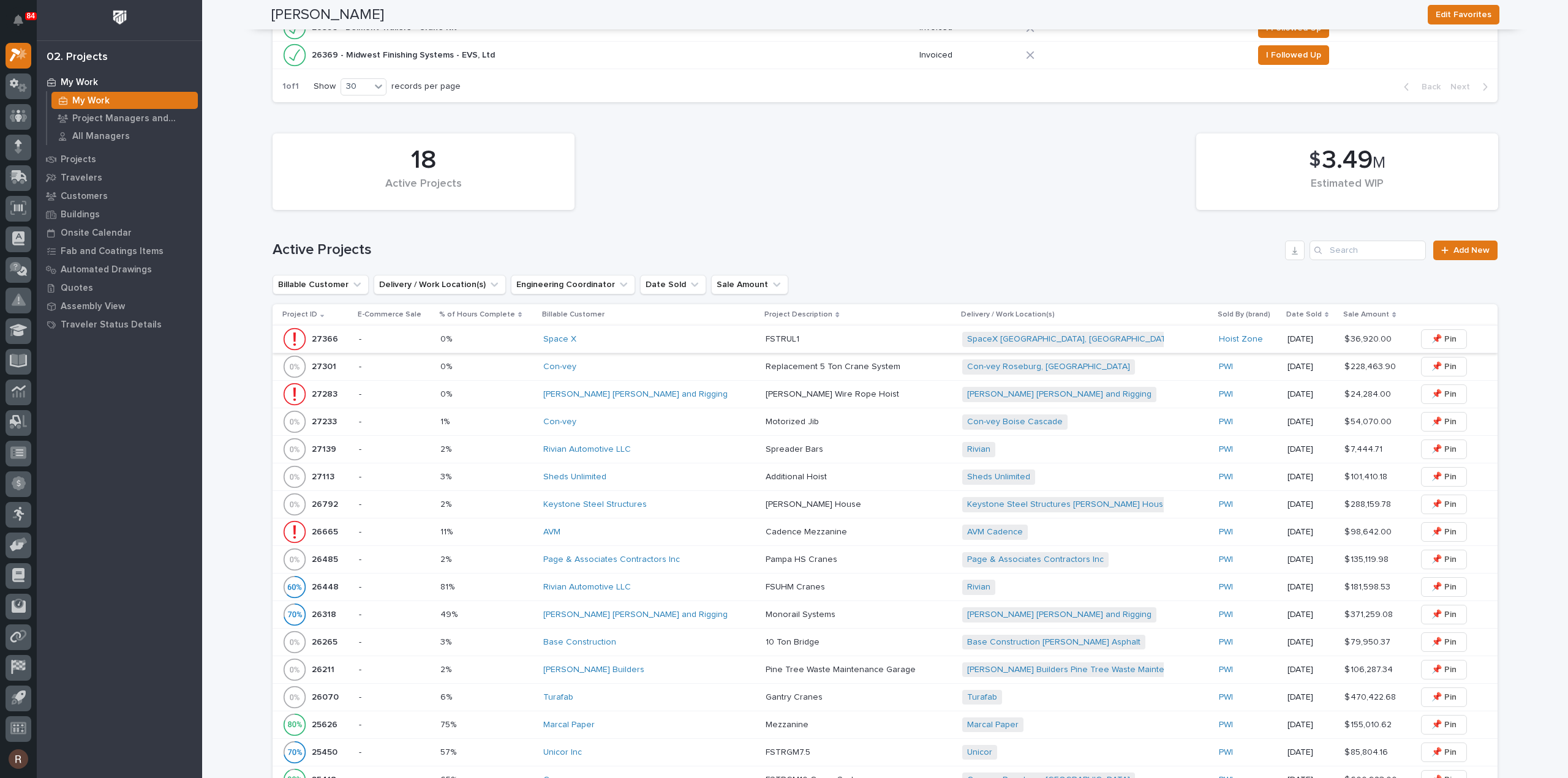
scroll to position [551, 0]
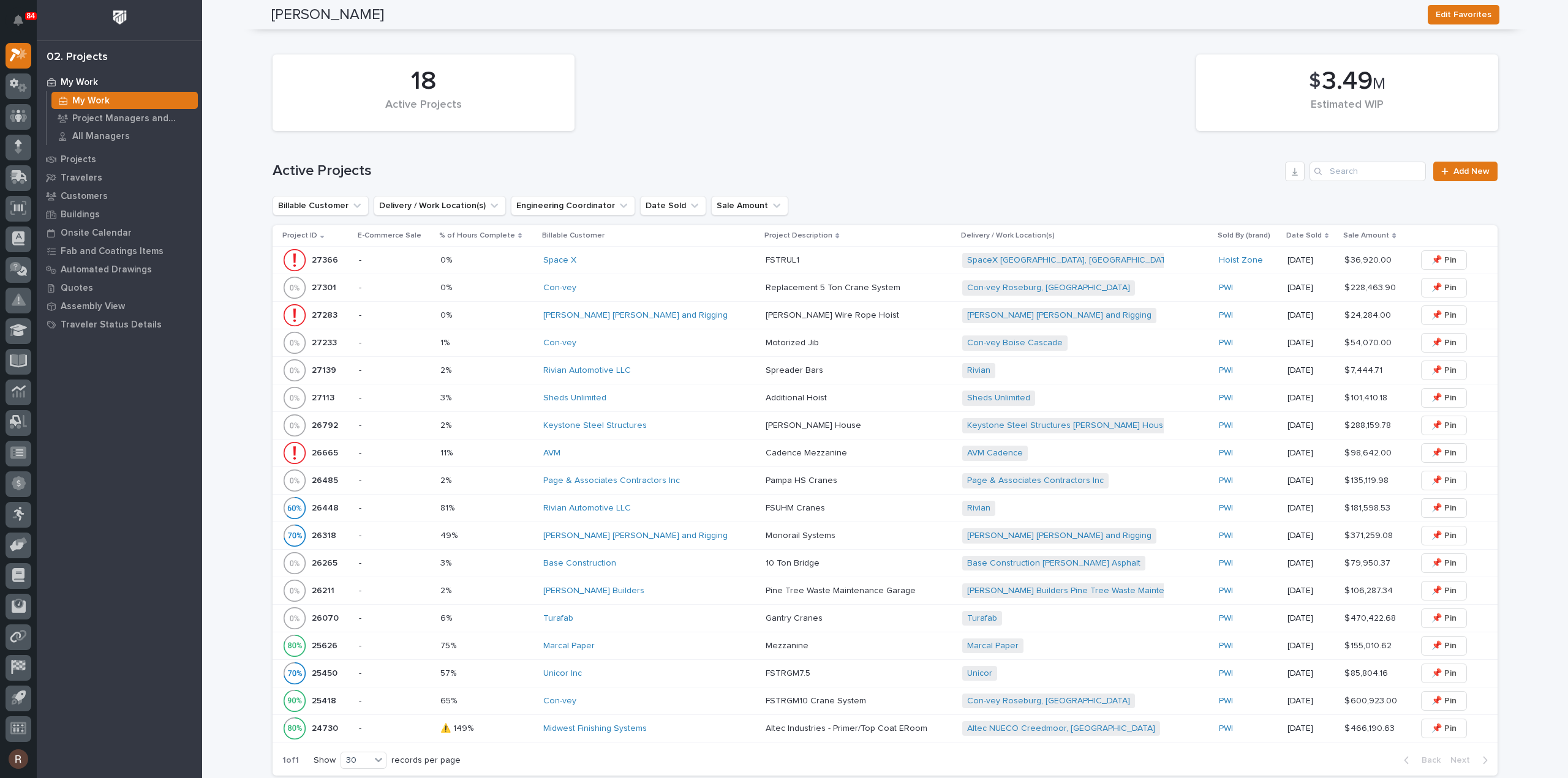
click at [531, 586] on p at bounding box center [487, 591] width 94 height 11
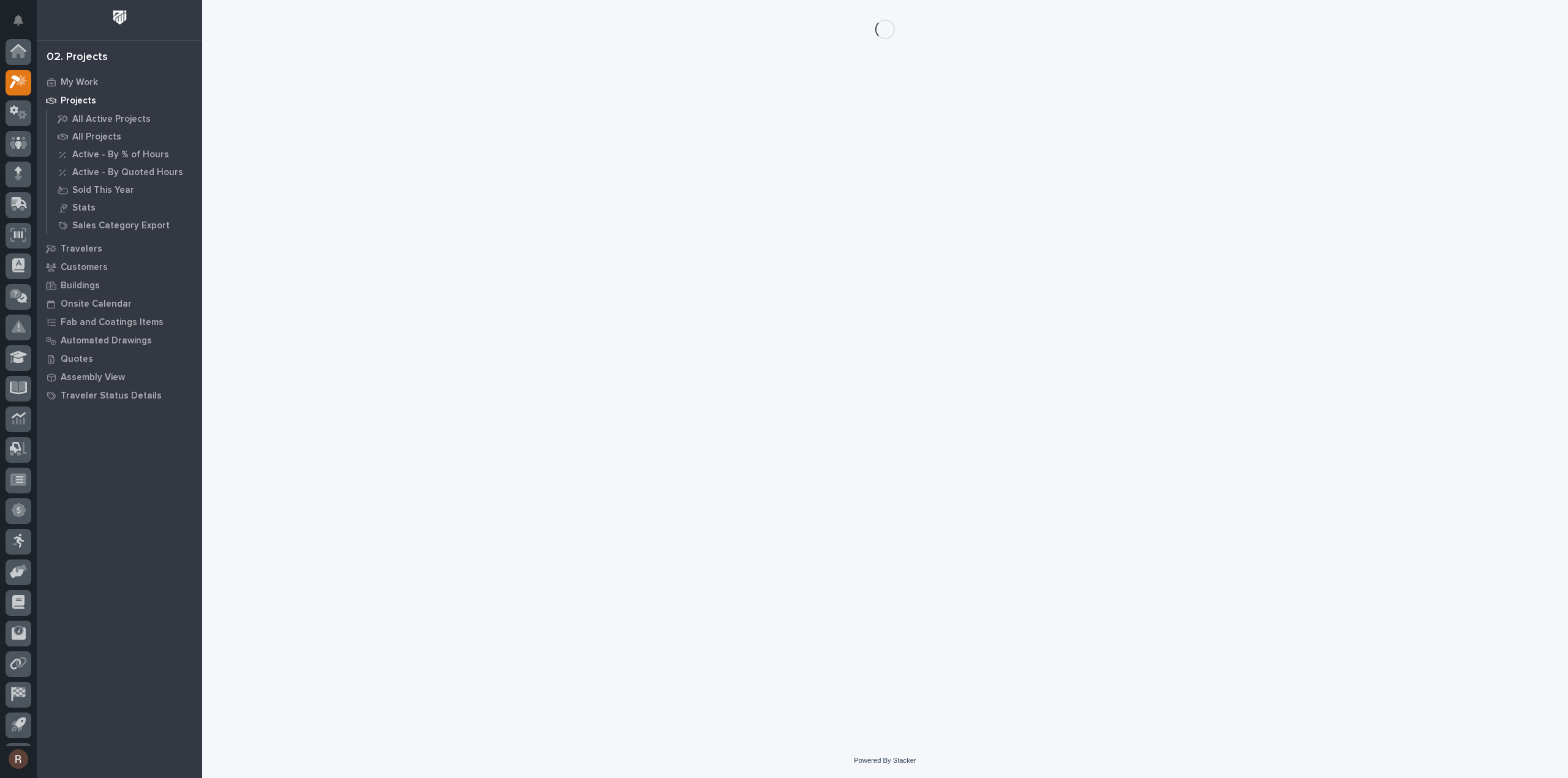
scroll to position [27, 0]
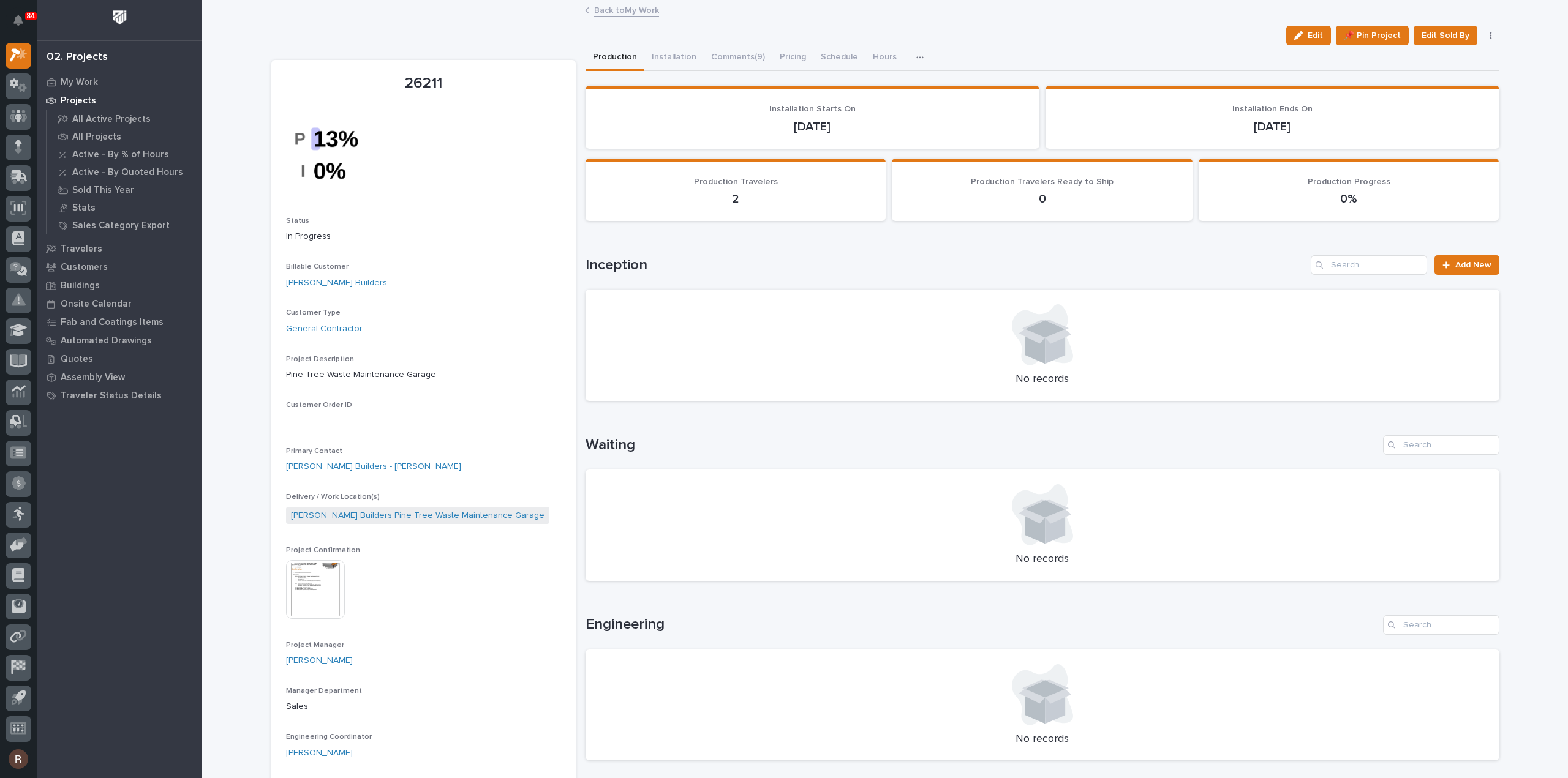
click at [850, 259] on h1 "Inception" at bounding box center [946, 265] width 720 height 18
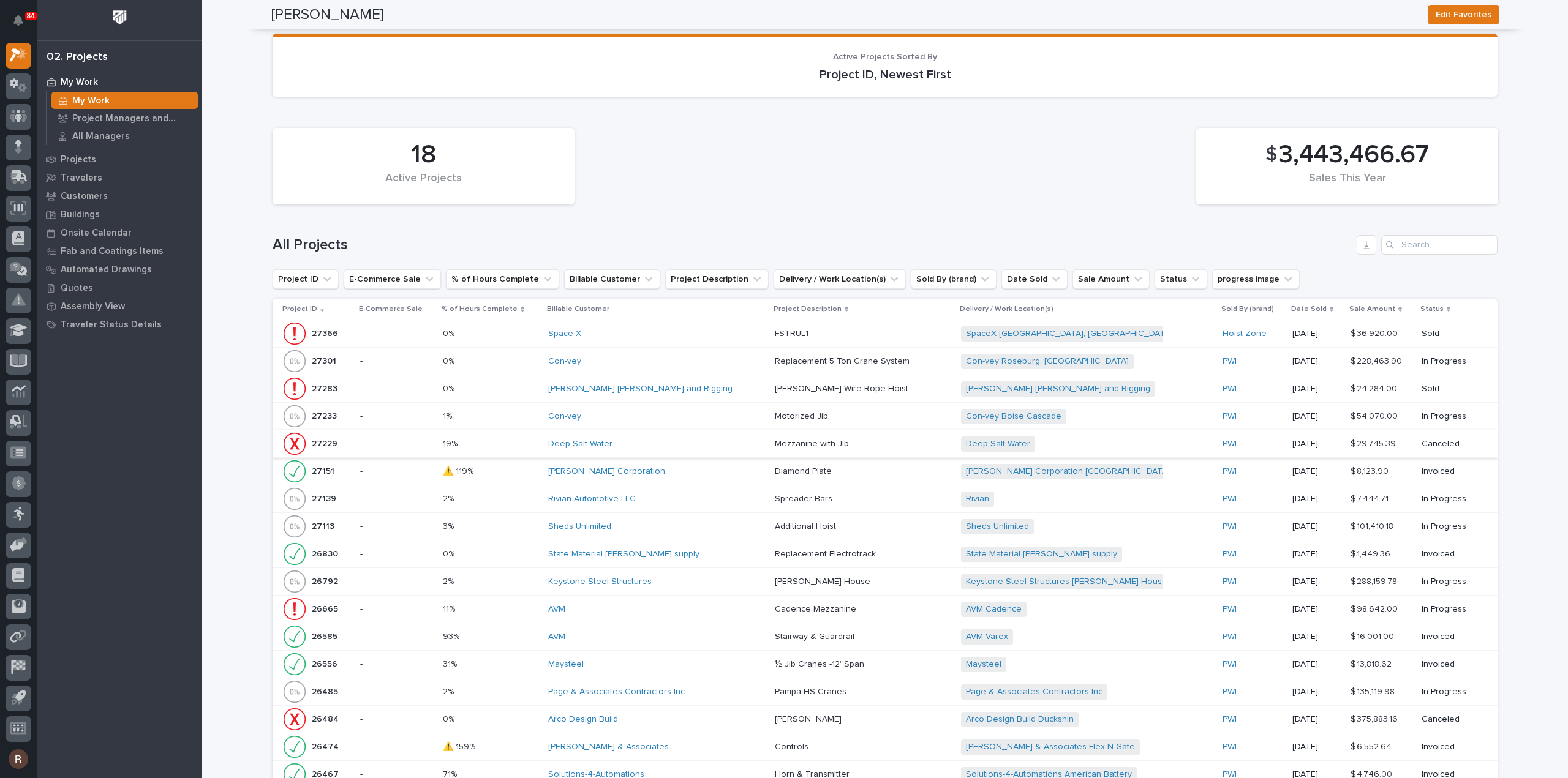
scroll to position [1425, 0]
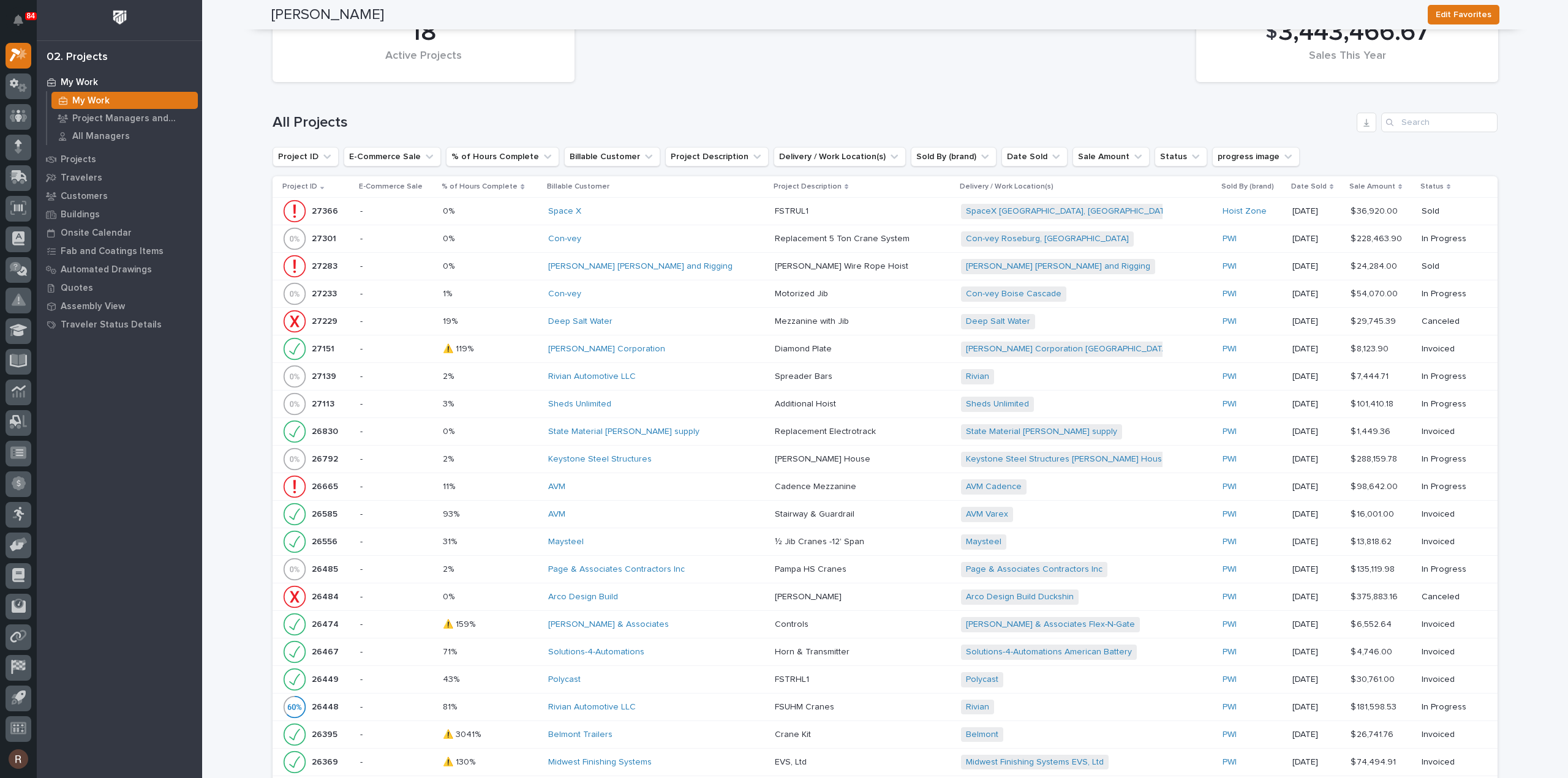
click at [521, 456] on p at bounding box center [490, 459] width 95 height 11
